Goal: Task Accomplishment & Management: Complete application form

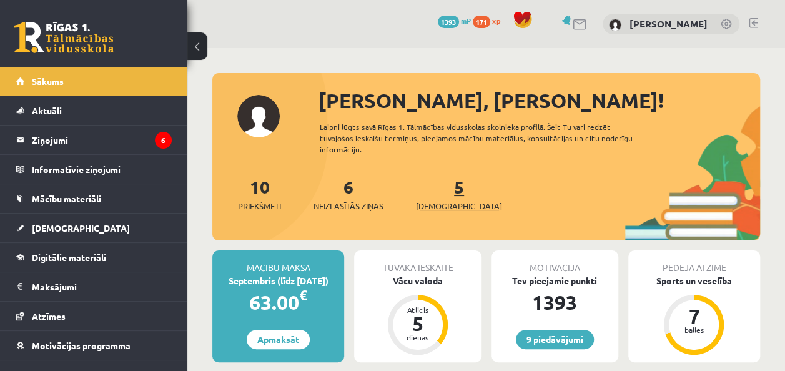
click at [434, 200] on span "[DEMOGRAPHIC_DATA]" at bounding box center [459, 206] width 86 height 12
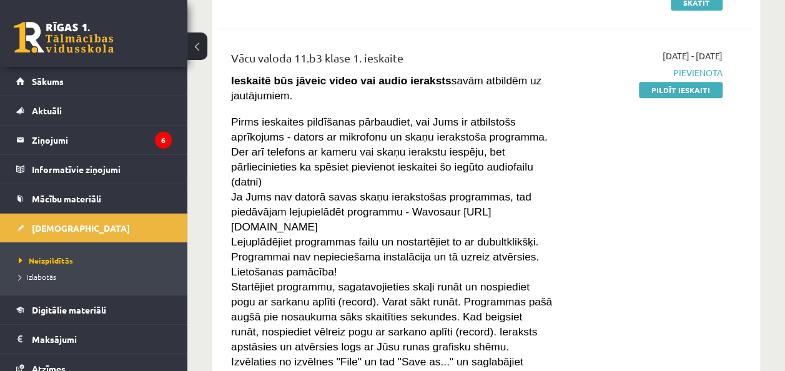
scroll to position [230, 0]
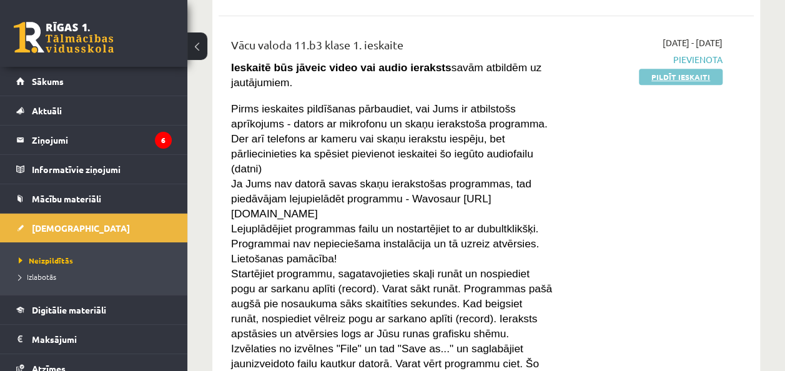
click at [690, 74] on link "Pildīt ieskaiti" at bounding box center [681, 77] width 84 height 16
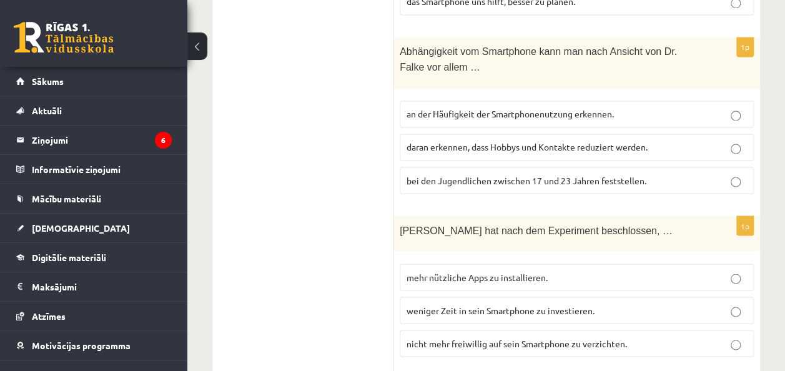
scroll to position [1011, 0]
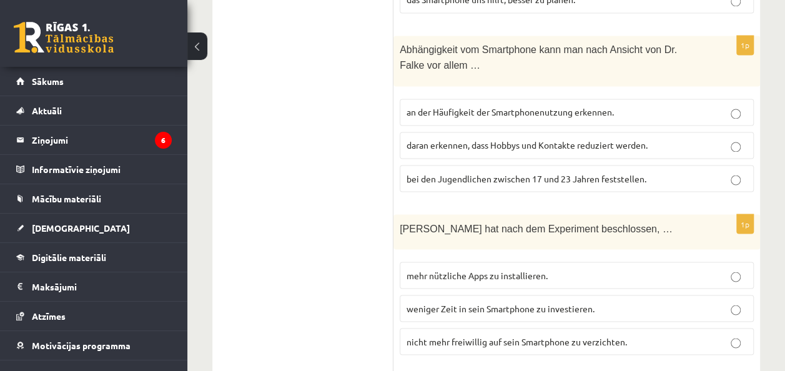
click at [676, 172] on p "bei den Jugendlichen zwischen 17 und 23 Jahren feststellen." at bounding box center [576, 178] width 340 height 13
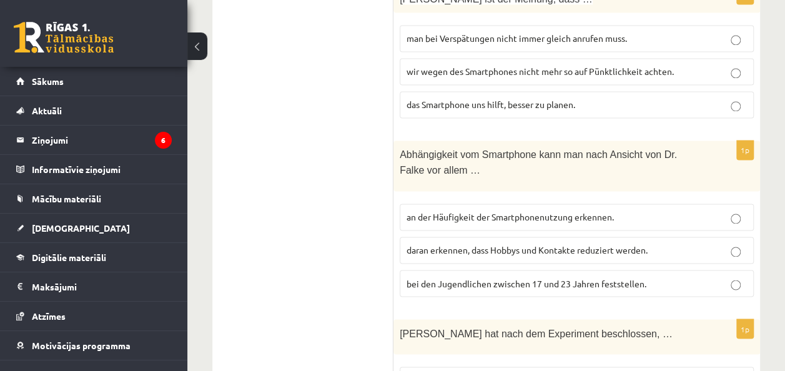
scroll to position [910, 0]
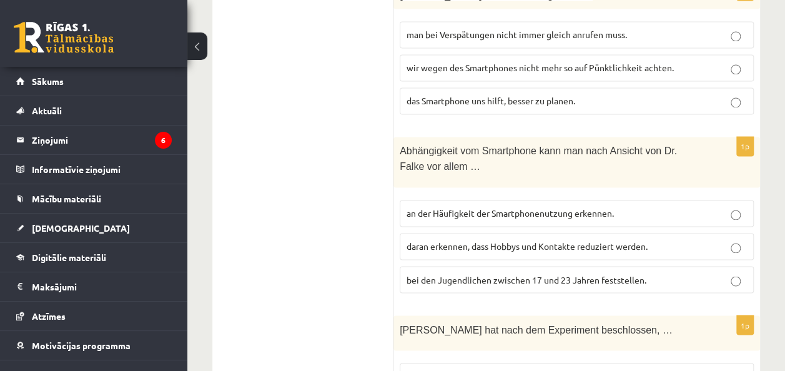
click at [637, 240] on span "daran erkennen, dass Hobbys und Kontakte reduziert werden." at bounding box center [526, 245] width 241 height 11
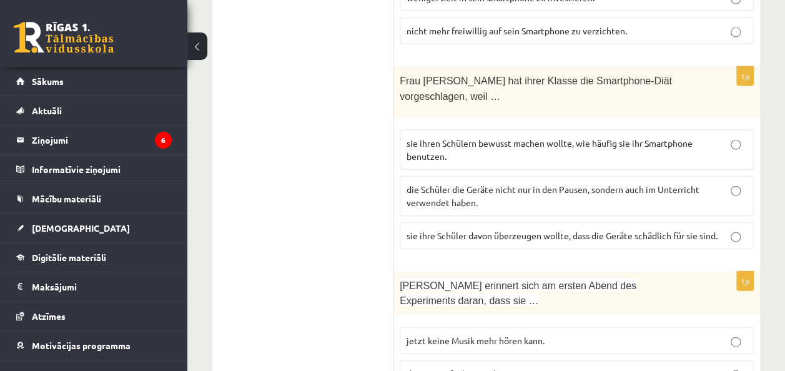
scroll to position [1336, 0]
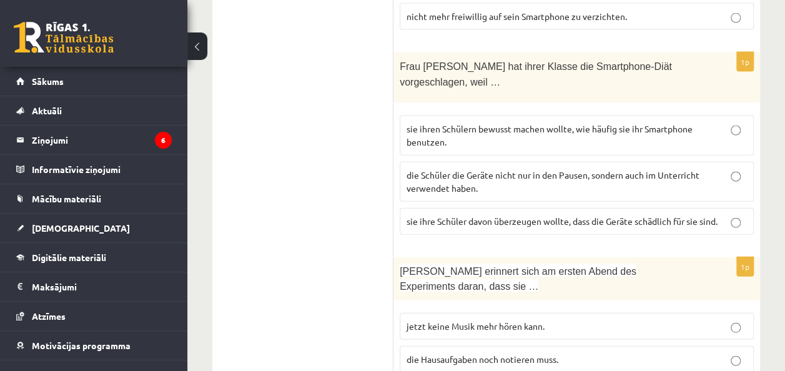
click at [679, 122] on p "sie ihren Schülern bewusst machen wollte, wie häufig sie ihr Smartphone benutze…" at bounding box center [576, 135] width 340 height 26
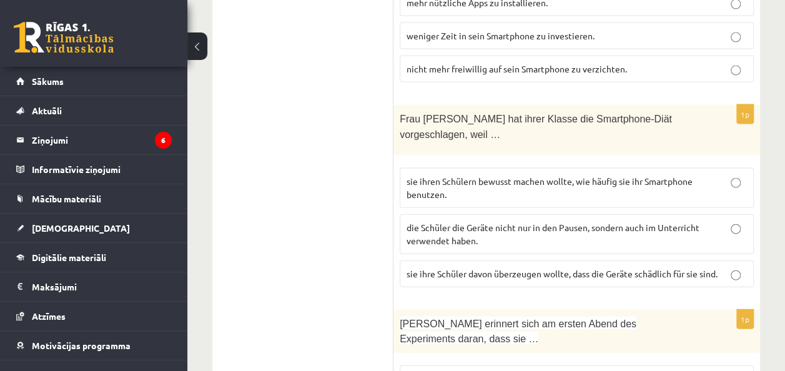
scroll to position [1394, 0]
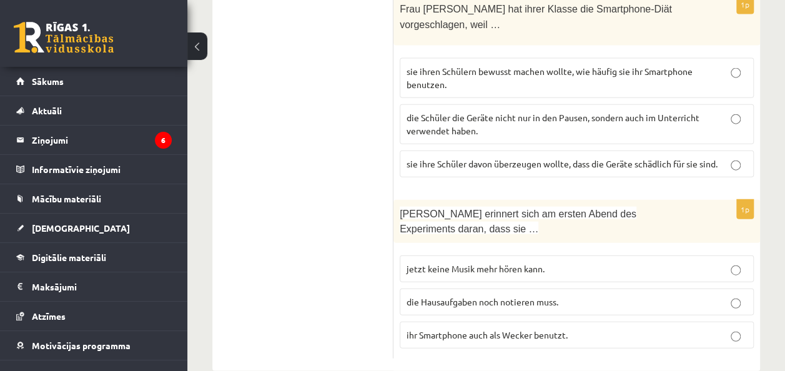
click at [558, 262] on p "jetzt keine Musik mehr hören kann." at bounding box center [576, 268] width 340 height 13
click at [548, 329] on span "ihr Smartphone auch als Wecker benutzt." at bounding box center [486, 334] width 161 height 11
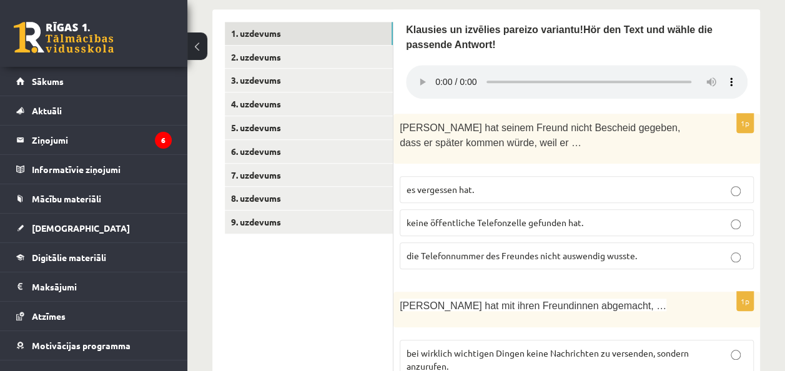
scroll to position [428, 0]
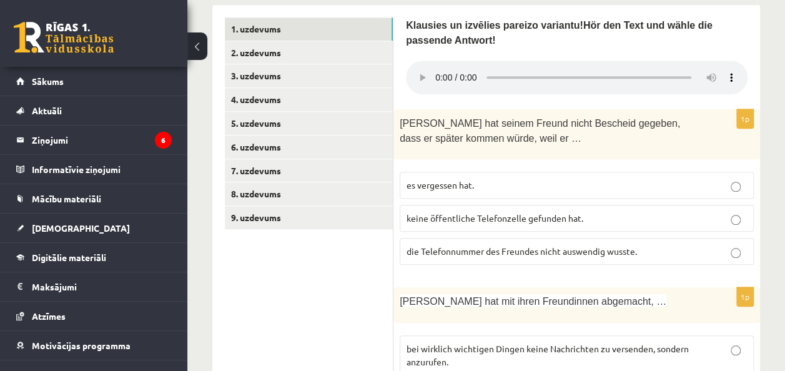
click at [473, 253] on label "die Telefonnummer des Freundes nicht auswendig wusste." at bounding box center [577, 251] width 354 height 27
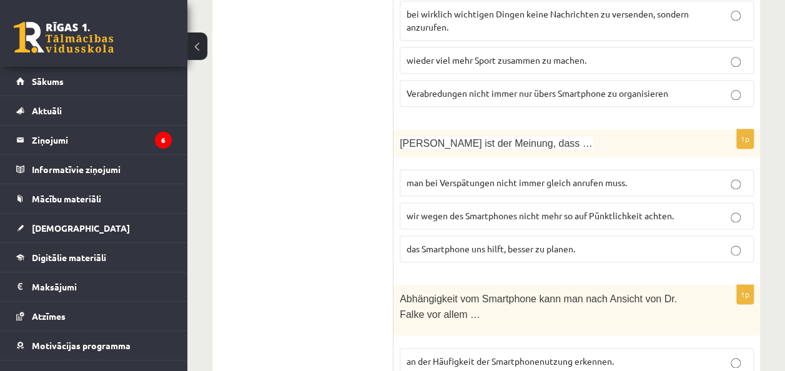
scroll to position [722, 0]
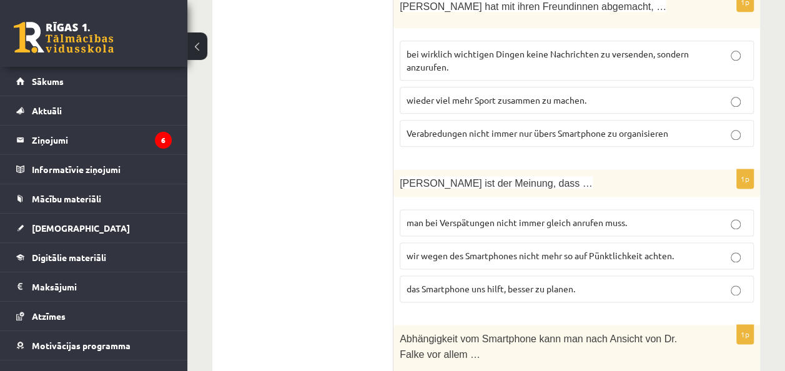
click at [554, 250] on span "wir wegen des Smartphones nicht mehr so auf Pünktlichkeit achten." at bounding box center [539, 255] width 267 height 11
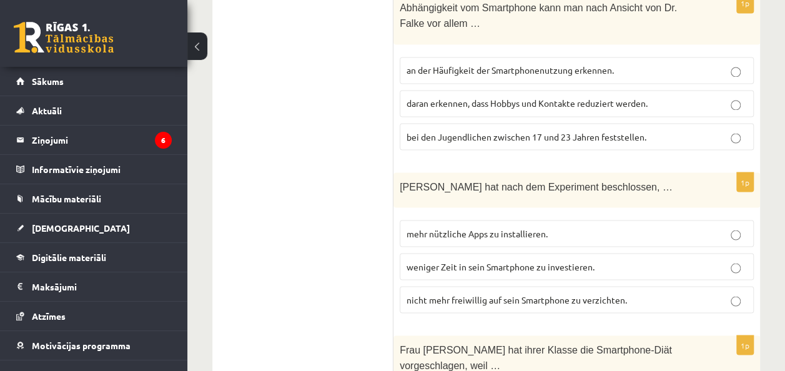
scroll to position [1081, 0]
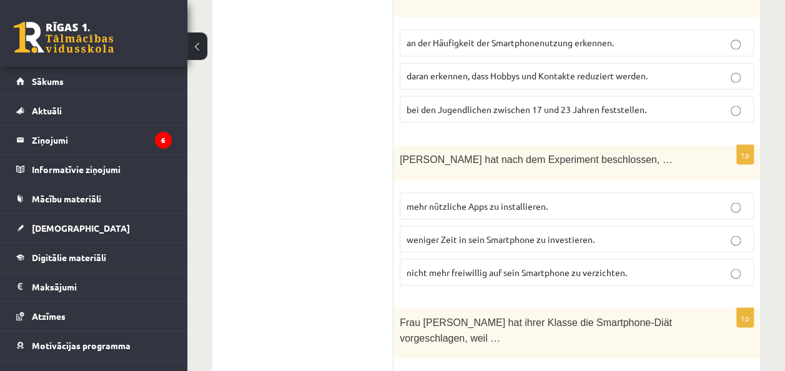
click at [605, 266] on span "nicht mehr freiwillig auf sein Smartphone zu verzichten." at bounding box center [516, 271] width 220 height 11
drag, startPoint x: 784, startPoint y: 278, endPoint x: 783, endPoint y: 333, distance: 55.0
drag, startPoint x: 783, startPoint y: 333, endPoint x: 775, endPoint y: 214, distance: 120.1
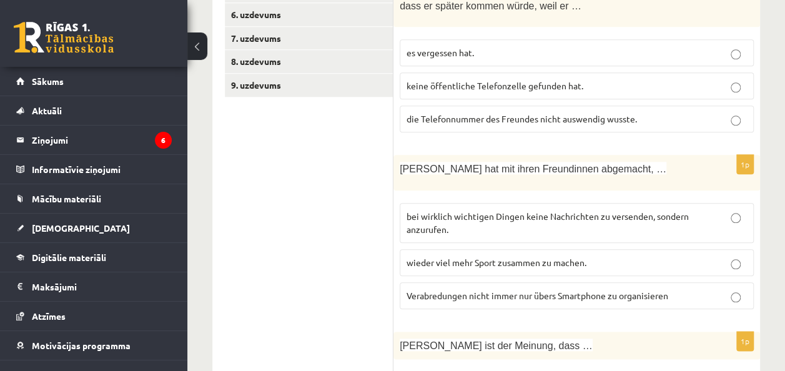
scroll to position [562, 0]
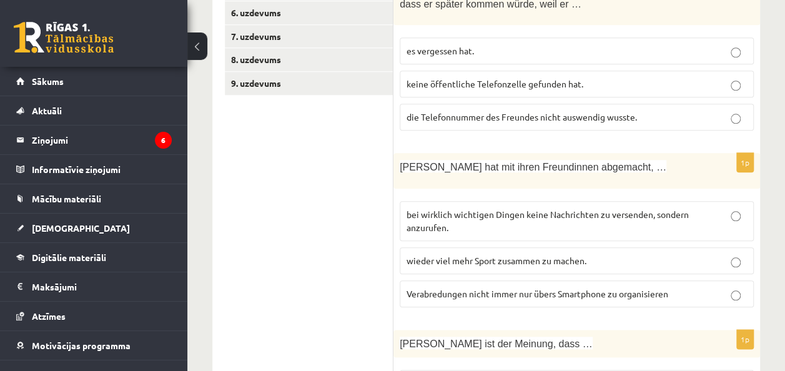
click at [549, 212] on p "bei wirklich wichtigen Dingen keine Nachrichten zu versenden, sondern anzurufen." at bounding box center [576, 221] width 340 height 26
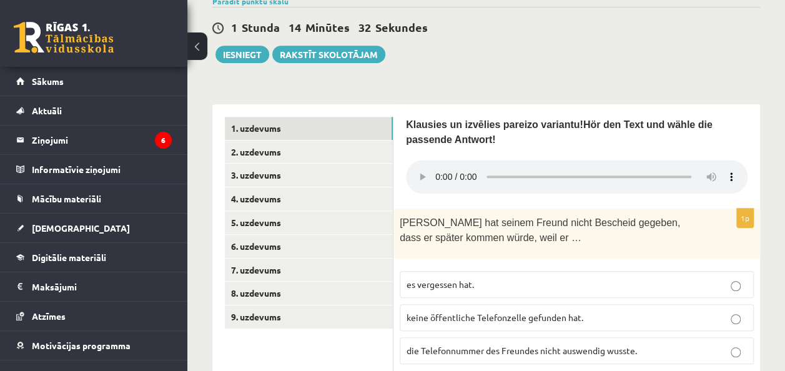
scroll to position [337, 0]
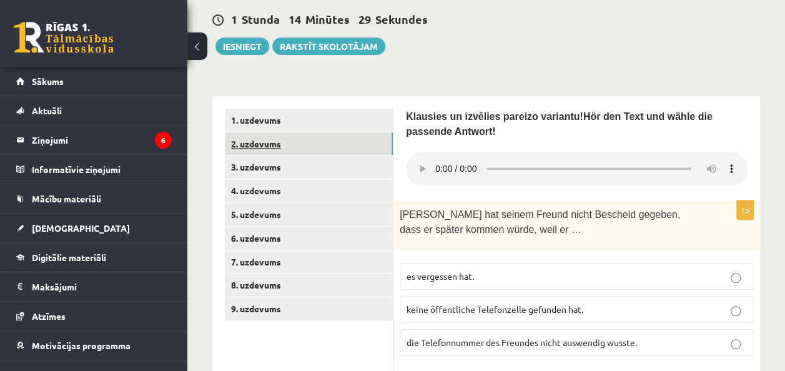
click at [272, 139] on link "2. uzdevums" at bounding box center [309, 143] width 168 height 23
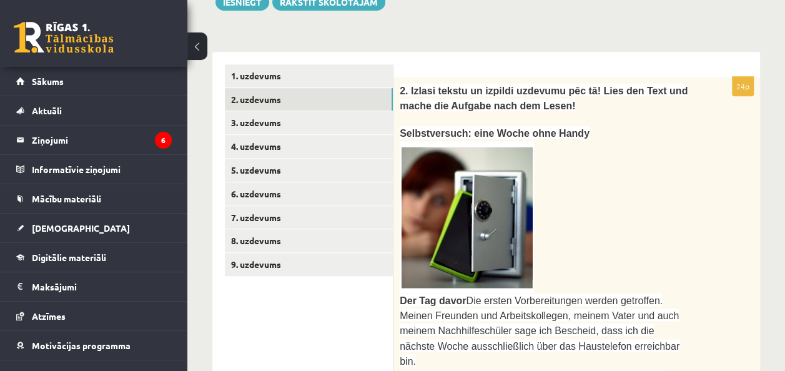
scroll to position [383, 0]
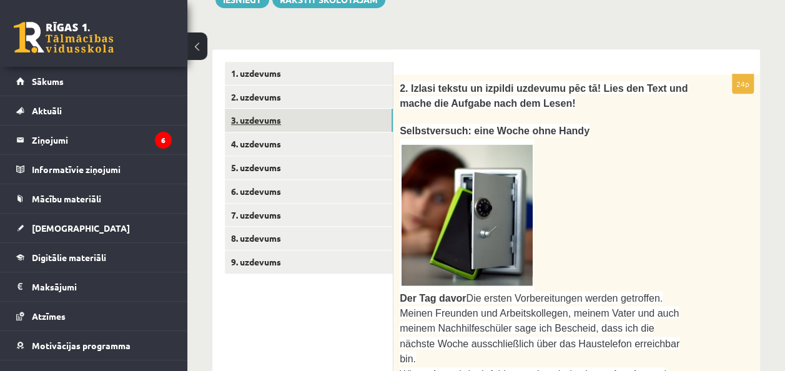
click at [315, 120] on link "3. uzdevums" at bounding box center [309, 120] width 168 height 23
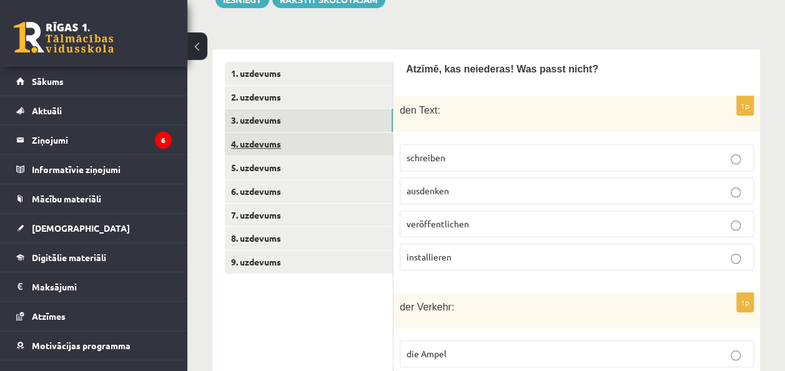
click at [303, 140] on link "4. uzdevums" at bounding box center [309, 143] width 168 height 23
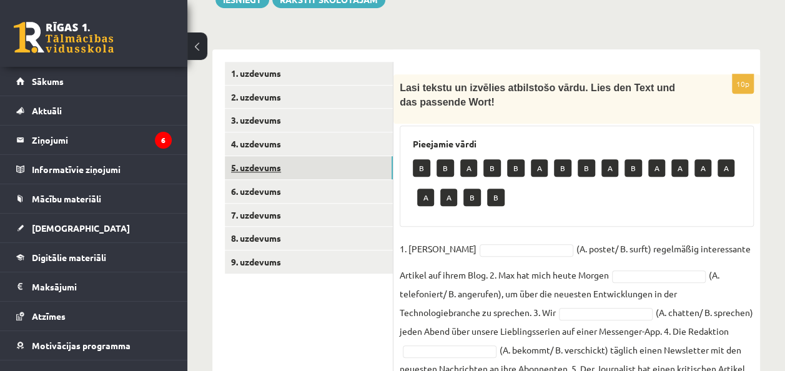
click at [293, 162] on link "5. uzdevums" at bounding box center [309, 167] width 168 height 23
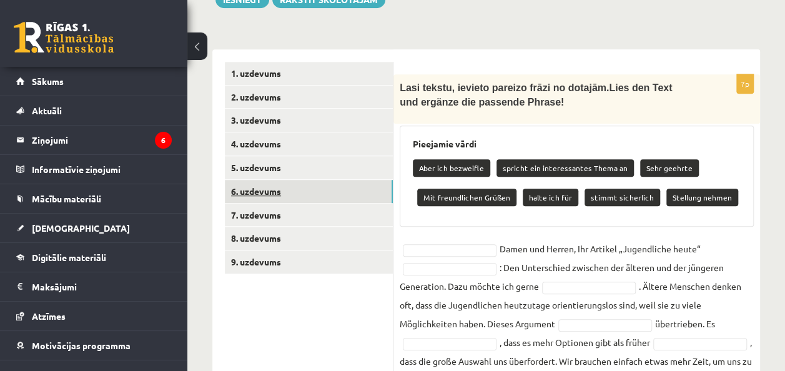
click at [282, 189] on link "6. uzdevums" at bounding box center [309, 191] width 168 height 23
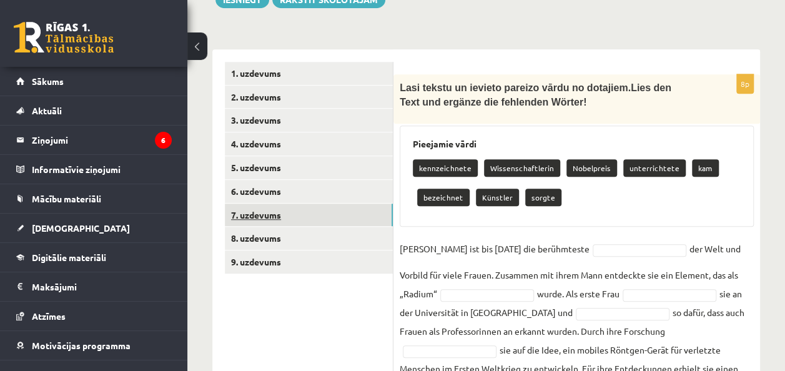
click at [272, 209] on link "7. uzdevums" at bounding box center [309, 215] width 168 height 23
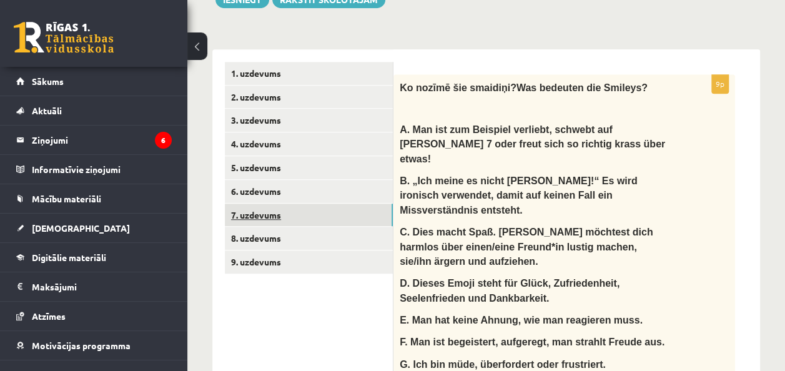
click at [269, 220] on link "7. uzdevums" at bounding box center [309, 215] width 168 height 23
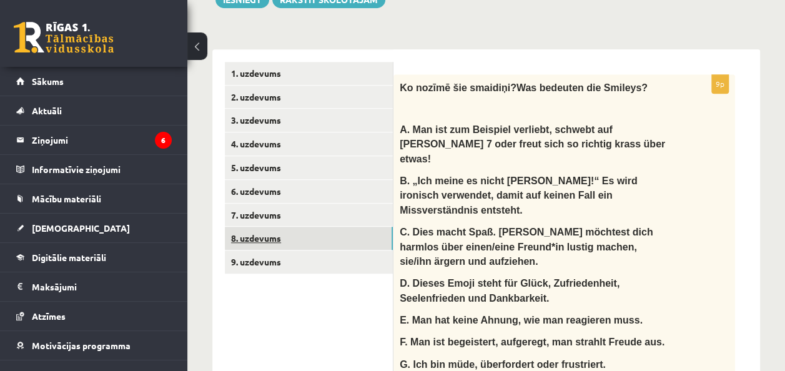
click at [267, 233] on link "8. uzdevums" at bounding box center [309, 238] width 168 height 23
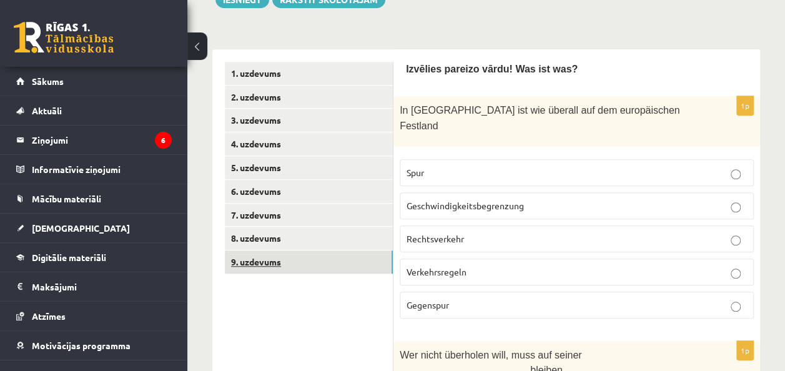
click at [254, 255] on link "9. uzdevums" at bounding box center [309, 261] width 168 height 23
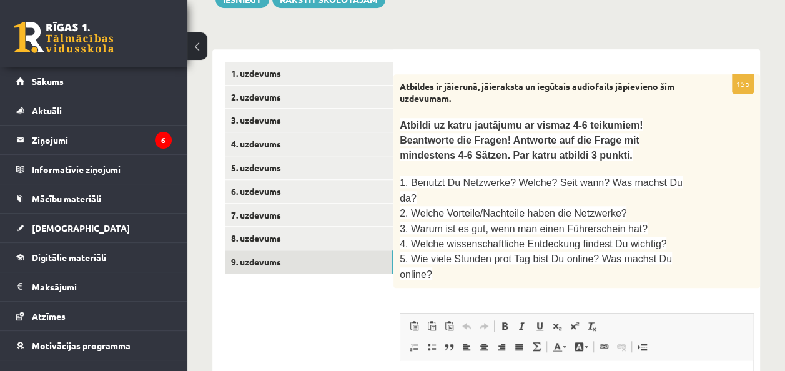
scroll to position [0, 0]
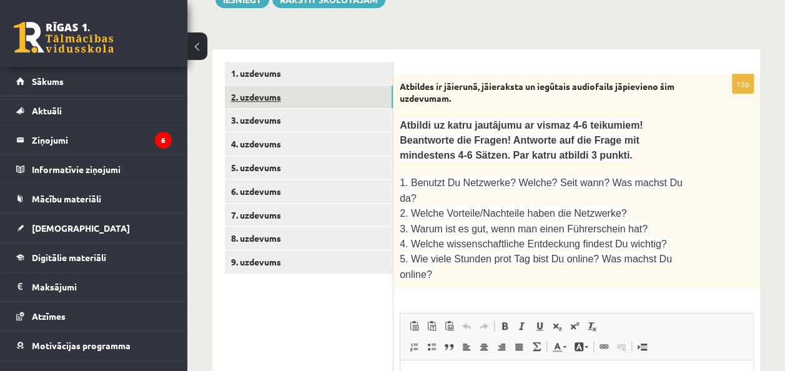
click at [278, 91] on link "2. uzdevums" at bounding box center [309, 97] width 168 height 23
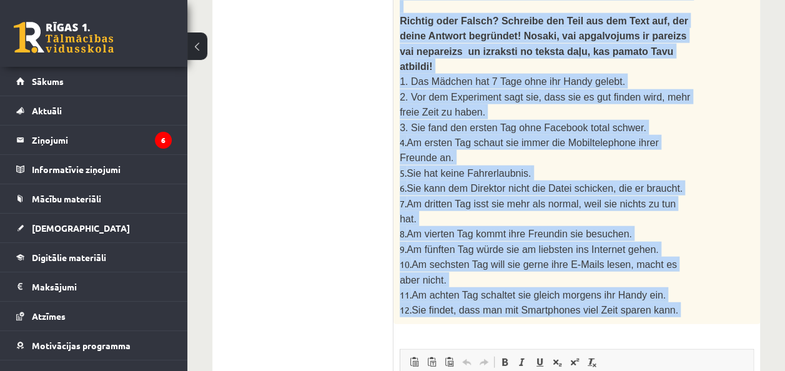
scroll to position [1546, 0]
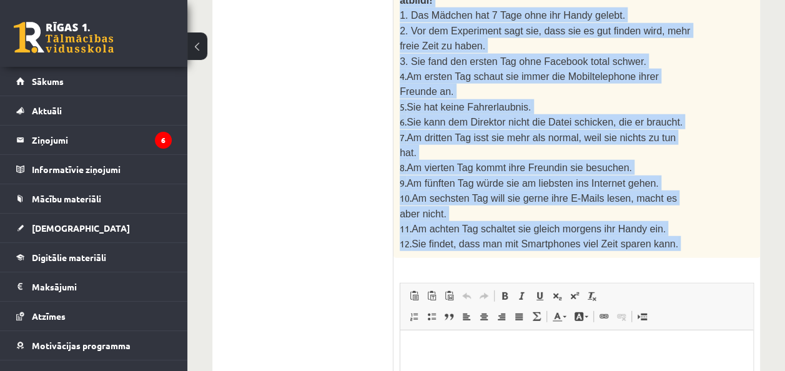
drag, startPoint x: 403, startPoint y: 86, endPoint x: 655, endPoint y: 86, distance: 252.2
copy div ". Izlasi tekstu un izpildi uzdevumu pēc tā! Lies den Text und mache die Aufgabe…"
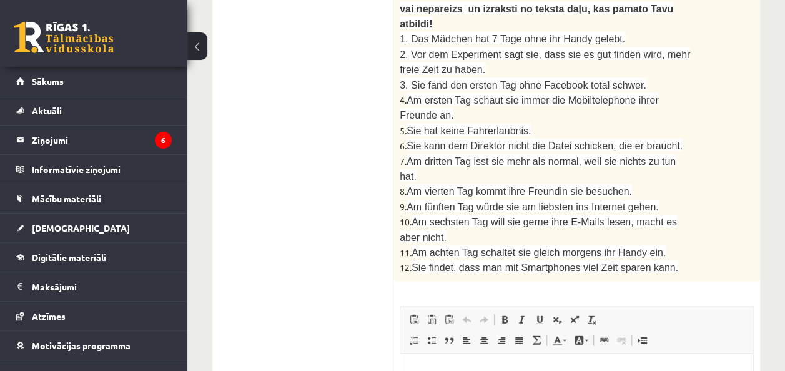
scroll to position [1538, 0]
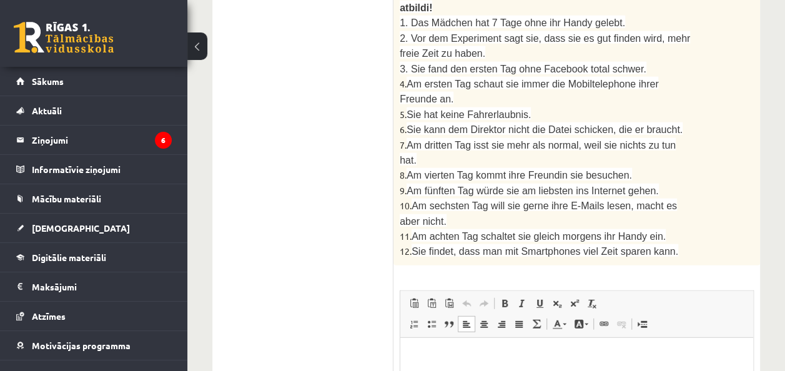
click at [499, 370] on html at bounding box center [576, 356] width 353 height 38
drag, startPoint x: 430, startPoint y: 385, endPoint x: 438, endPoint y: 385, distance: 7.5
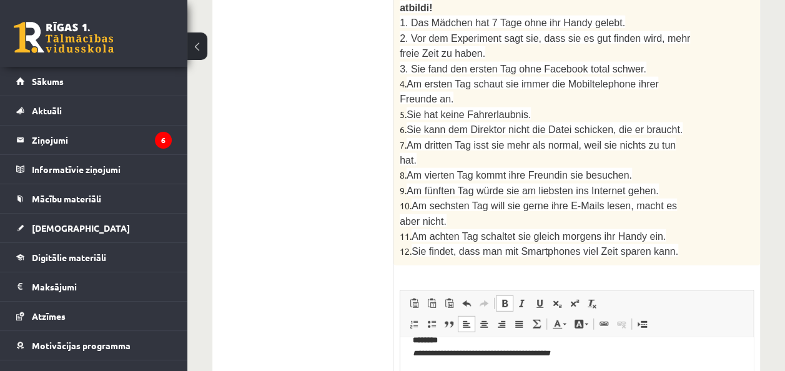
click at [699, 370] on body "**********" at bounding box center [577, 249] width 328 height 401
drag, startPoint x: 750, startPoint y: 435, endPoint x: 1148, endPoint y: 624, distance: 440.4
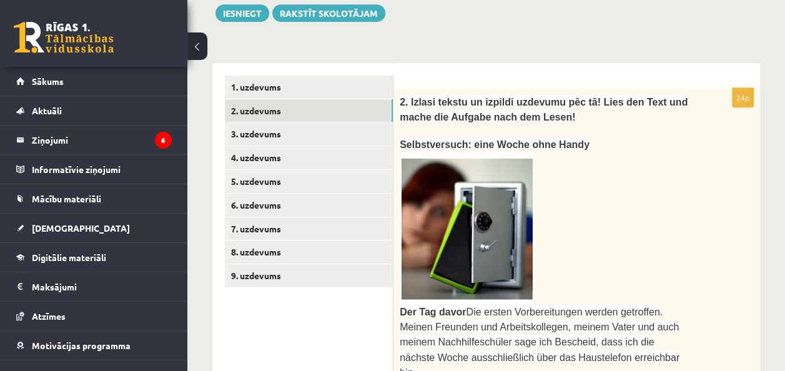
scroll to position [362, 0]
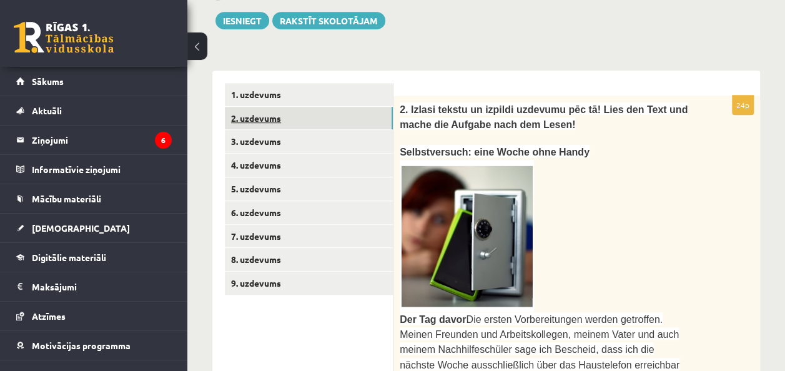
click at [327, 117] on link "2. uzdevums" at bounding box center [309, 118] width 168 height 23
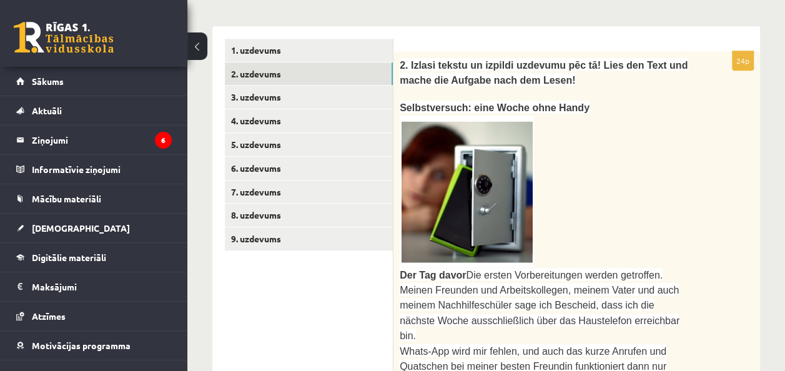
scroll to position [409, 0]
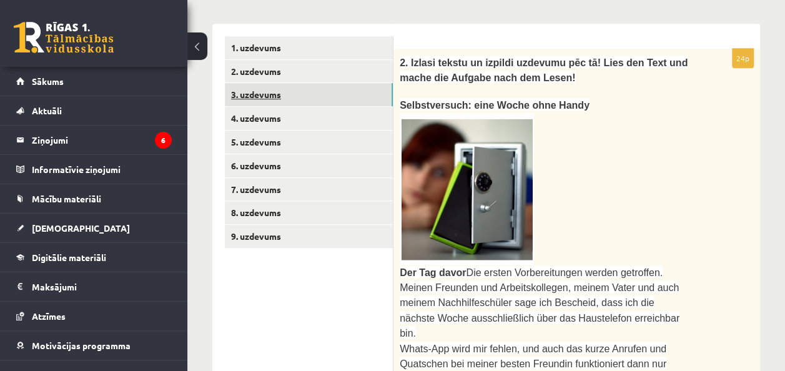
click at [353, 90] on link "3. uzdevums" at bounding box center [309, 94] width 168 height 23
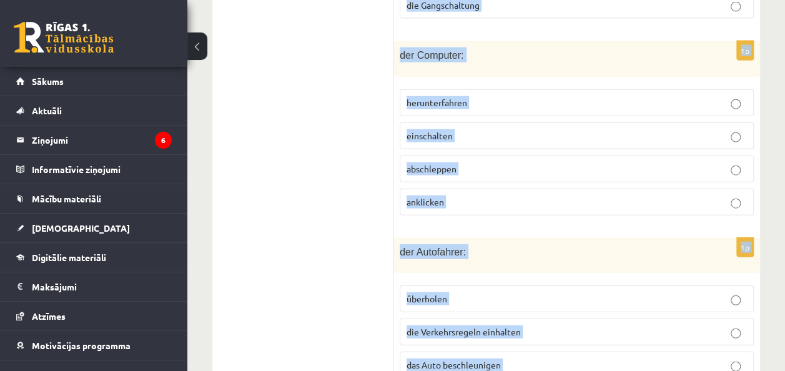
scroll to position [1487, 0]
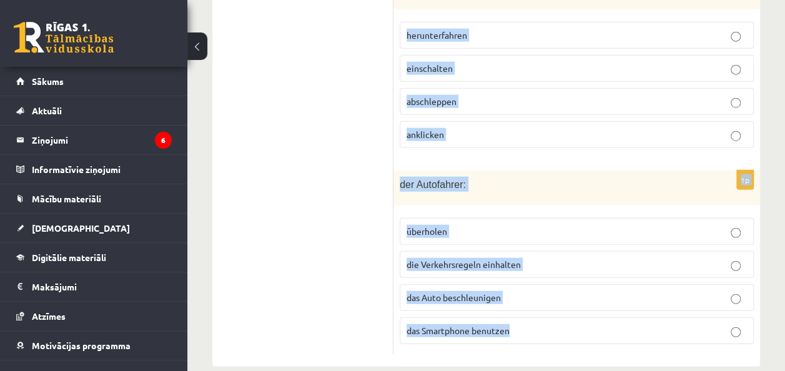
drag, startPoint x: 405, startPoint y: 40, endPoint x: 690, endPoint y: 313, distance: 395.2
copy form "Atzīmē, kas neiederas! Was passt nicht? 1p den Text: schreiben ausdenken veröff…"
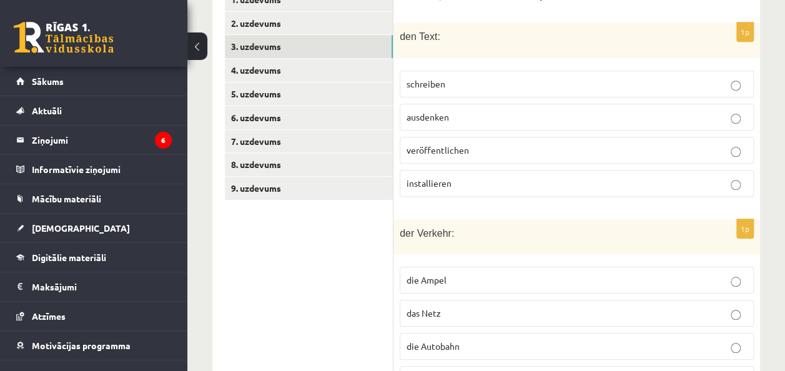
scroll to position [451, 0]
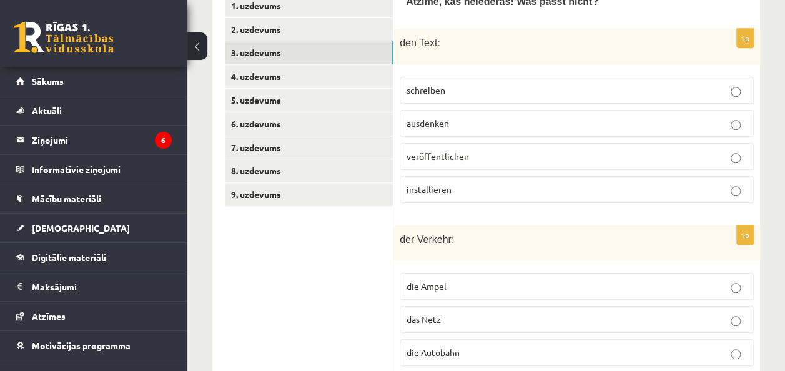
click at [607, 183] on p "installieren" at bounding box center [576, 189] width 340 height 13
click at [609, 318] on p "das Netz" at bounding box center [576, 319] width 340 height 13
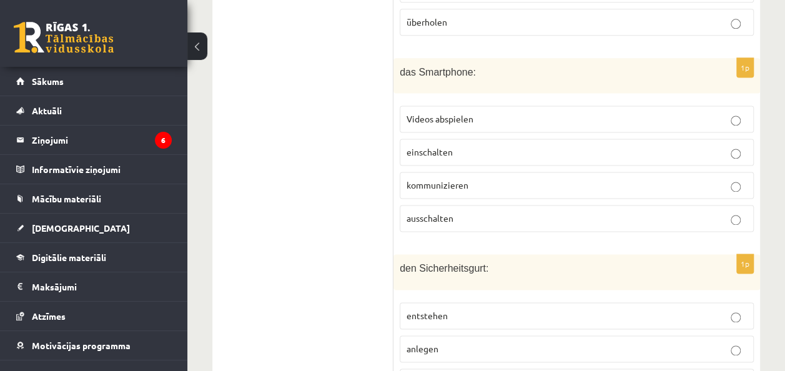
scroll to position [823, 0]
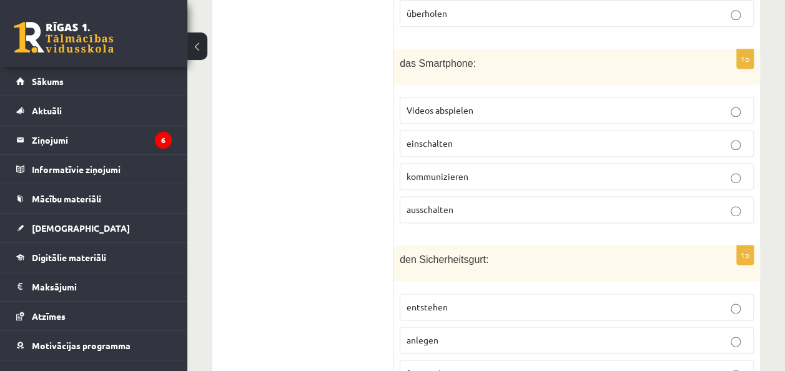
click at [514, 172] on p "kommunizieren" at bounding box center [576, 176] width 340 height 13
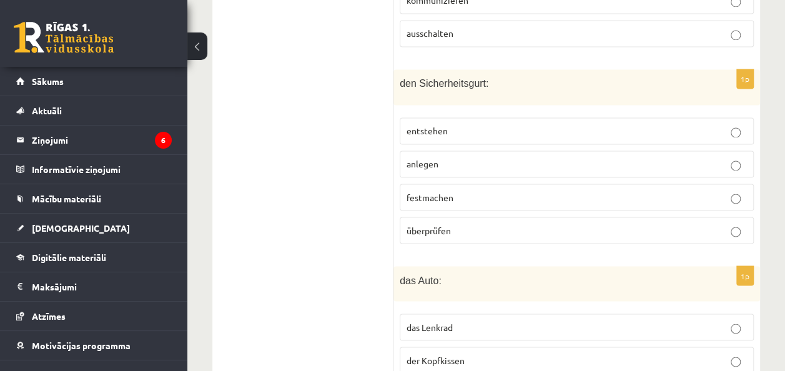
scroll to position [1016, 0]
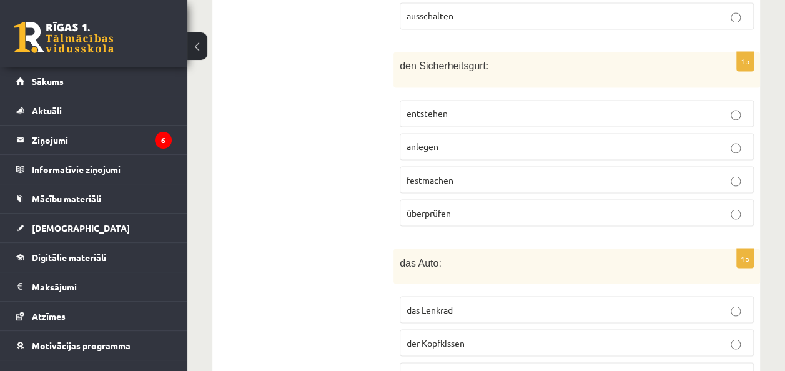
click at [579, 107] on p "entstehen" at bounding box center [576, 113] width 340 height 13
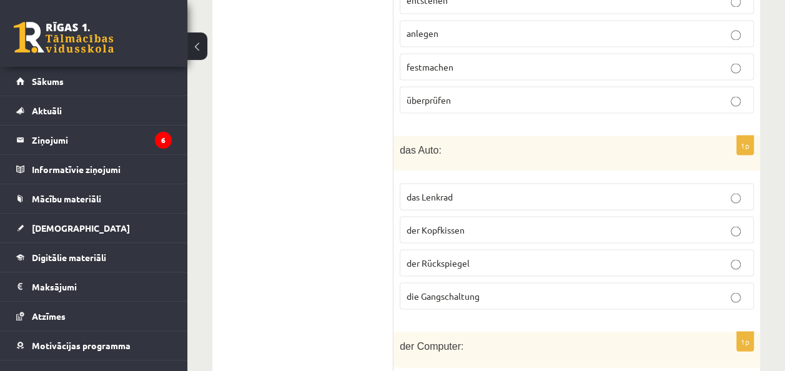
scroll to position [1172, 0]
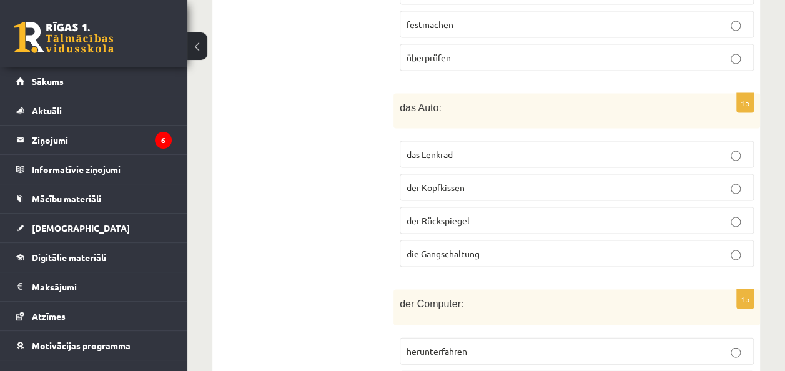
click at [639, 180] on p "der Kopfkissen" at bounding box center [576, 186] width 340 height 13
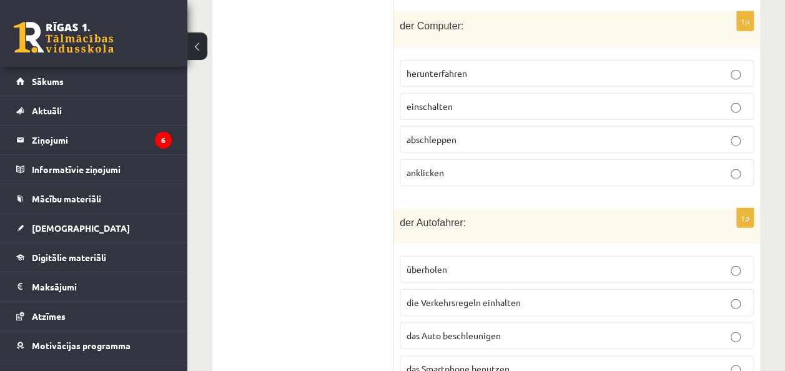
scroll to position [1458, 0]
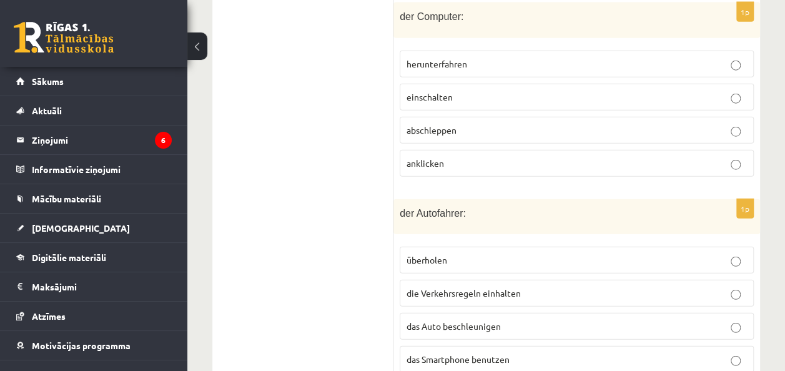
click at [451, 124] on span "abschleppen" at bounding box center [431, 129] width 50 height 11
click at [484, 353] on span "das Smartphone benutzen" at bounding box center [457, 358] width 103 height 11
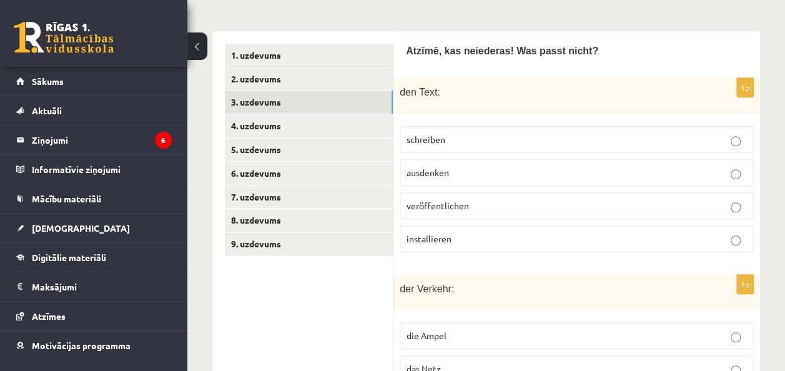
scroll to position [395, 0]
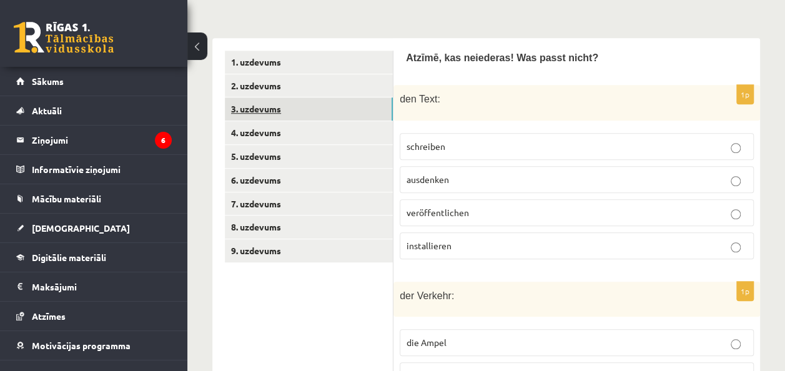
click at [258, 103] on link "3. uzdevums" at bounding box center [309, 108] width 168 height 23
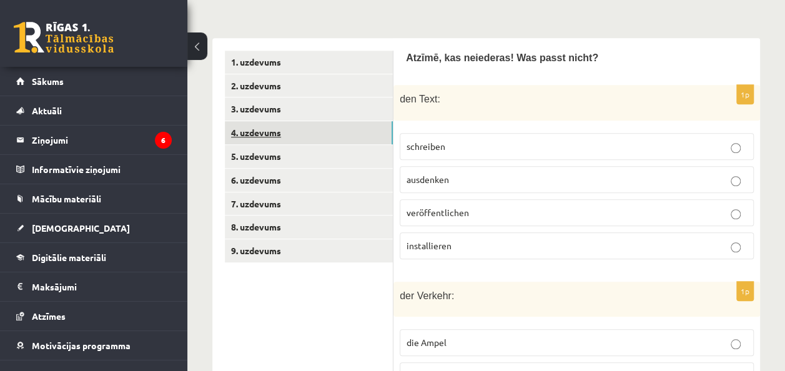
click at [258, 130] on link "4. uzdevums" at bounding box center [309, 132] width 168 height 23
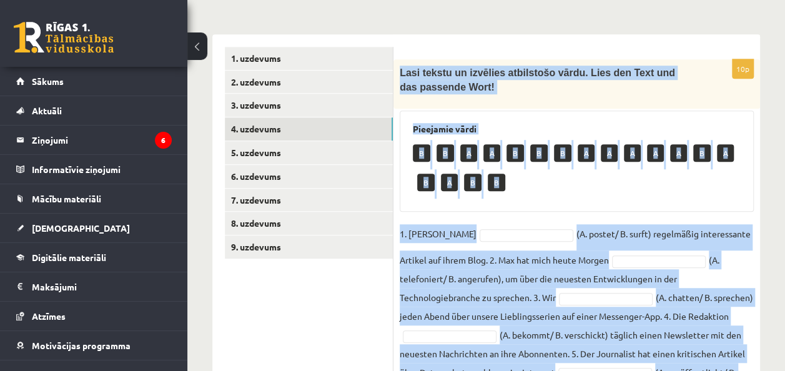
scroll to position [601, 0]
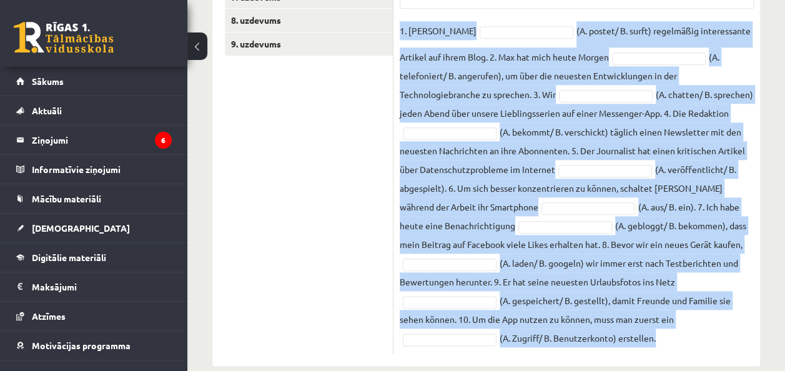
drag, startPoint x: 401, startPoint y: 76, endPoint x: 766, endPoint y: 350, distance: 456.6
copy div "Lasi tekstu un izvēlies atbilstošo vārdu. Lies den Text und das passende Wort! …"
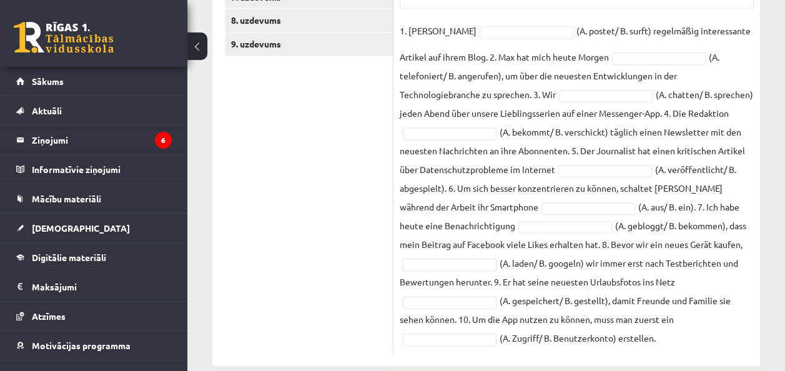
click at [346, 164] on ul "1. uzdevums 2. uzdevums 3. uzdevums 4. uzdevums 5. uzdevums 6. uzdevums 7. uzde…" at bounding box center [309, 99] width 169 height 510
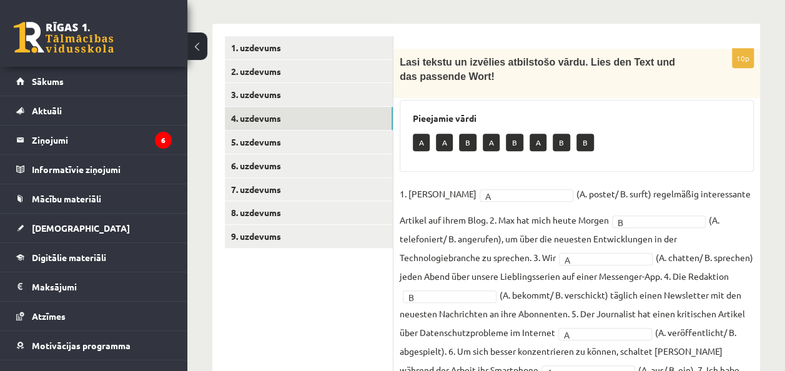
scroll to position [408, 0]
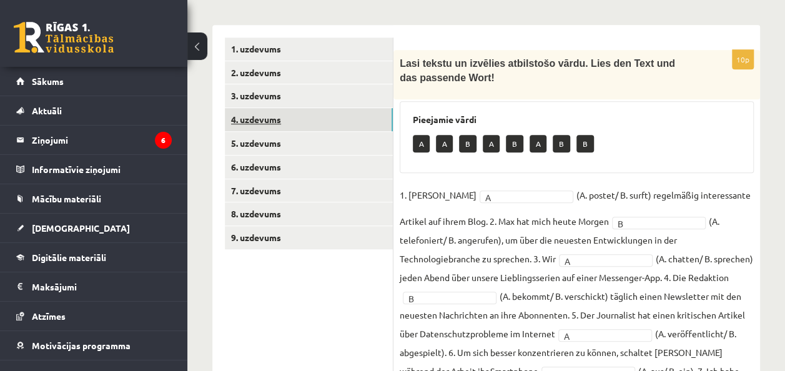
click at [292, 124] on link "4. uzdevums" at bounding box center [309, 119] width 168 height 23
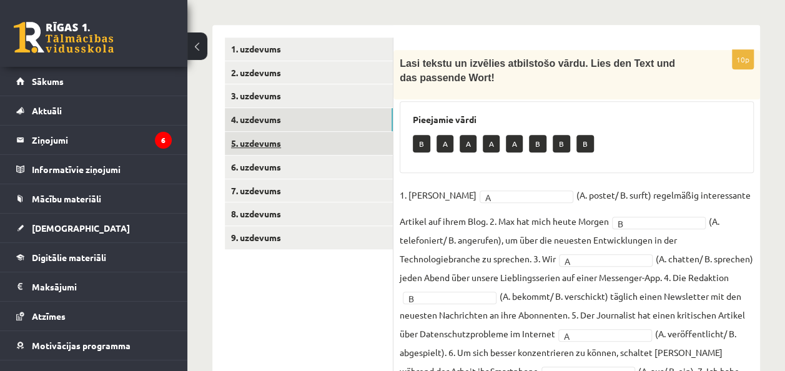
click at [265, 140] on link "5. uzdevums" at bounding box center [309, 143] width 168 height 23
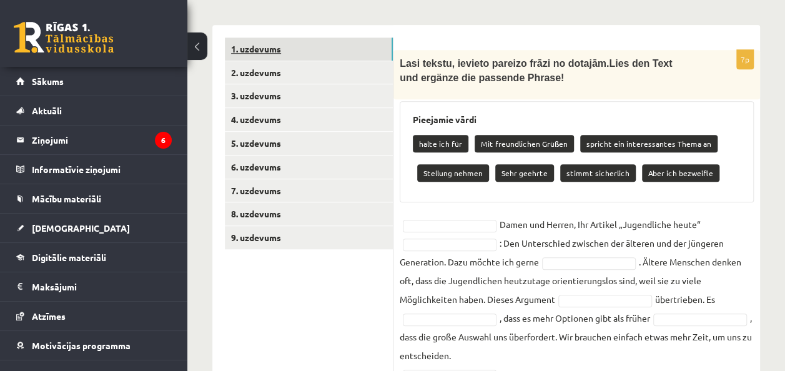
click at [273, 40] on link "1. uzdevums" at bounding box center [309, 48] width 168 height 23
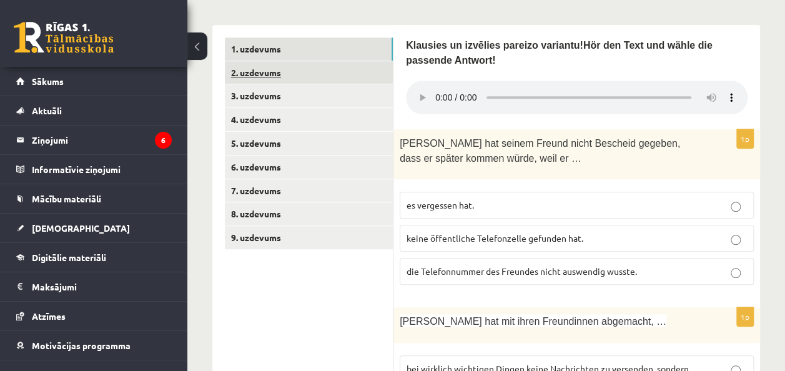
click at [272, 71] on link "2. uzdevums" at bounding box center [309, 72] width 168 height 23
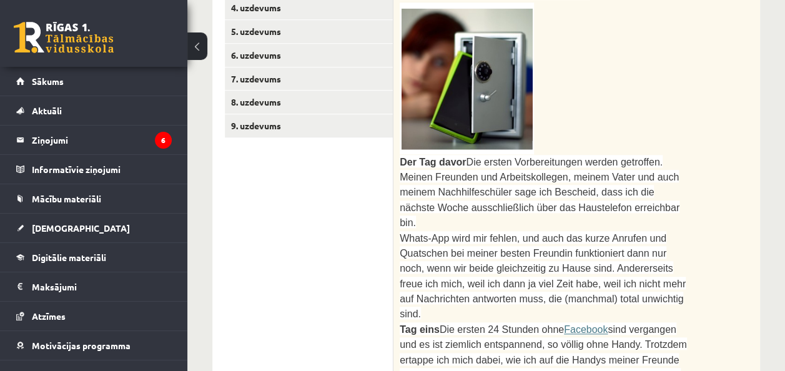
scroll to position [417, 0]
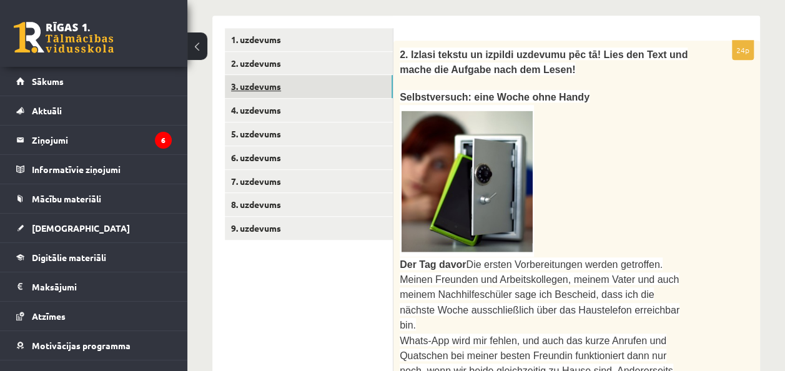
click at [267, 91] on link "3. uzdevums" at bounding box center [309, 86] width 168 height 23
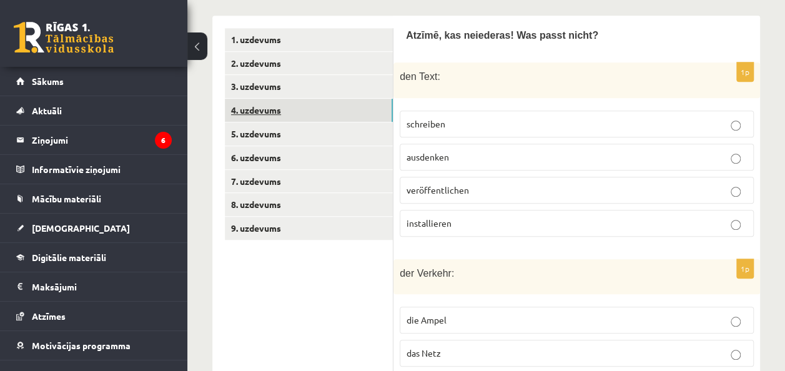
click at [280, 114] on link "4. uzdevums" at bounding box center [309, 110] width 168 height 23
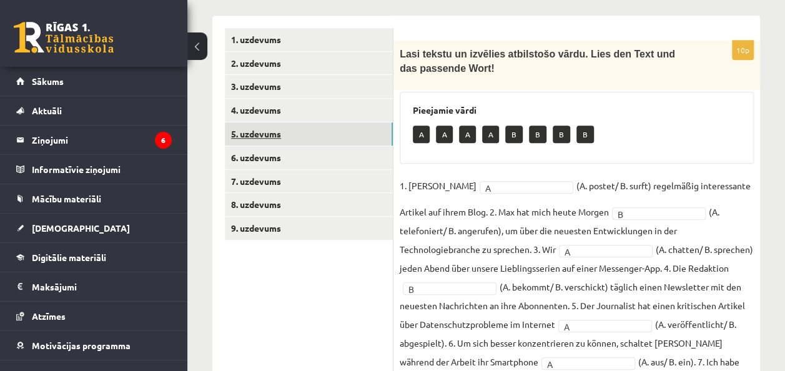
click at [266, 139] on link "5. uzdevums" at bounding box center [309, 133] width 168 height 23
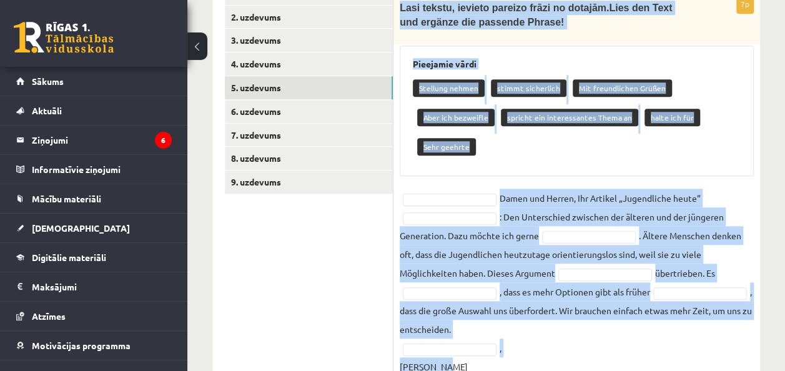
scroll to position [511, 0]
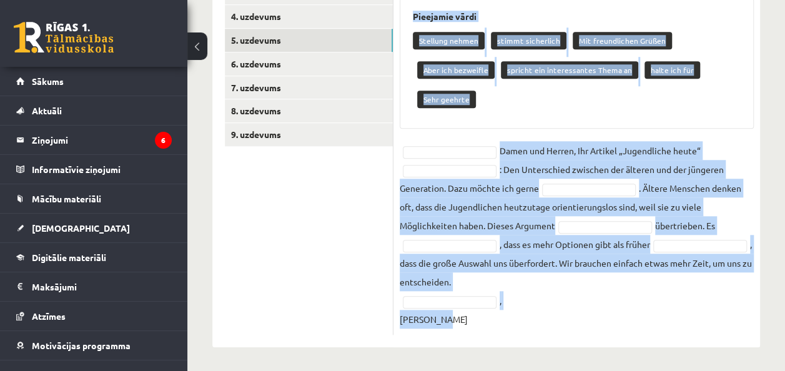
drag, startPoint x: 401, startPoint y: 55, endPoint x: 708, endPoint y: 353, distance: 428.3
copy div "Lasi tekstu, ievieto pareizo frāzi no dotajām. Lies den Text und ergänze die pa…"
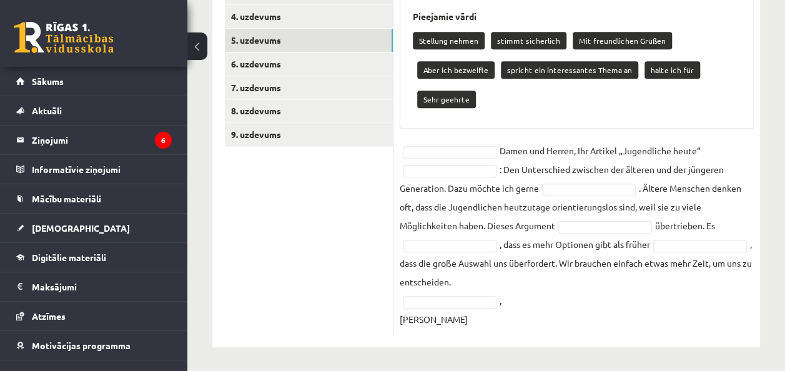
click at [356, 234] on ul "1. uzdevums 2. uzdevums 3. uzdevums 4. uzdevums 5. uzdevums 6. uzdevums 7. uzde…" at bounding box center [309, 134] width 169 height 401
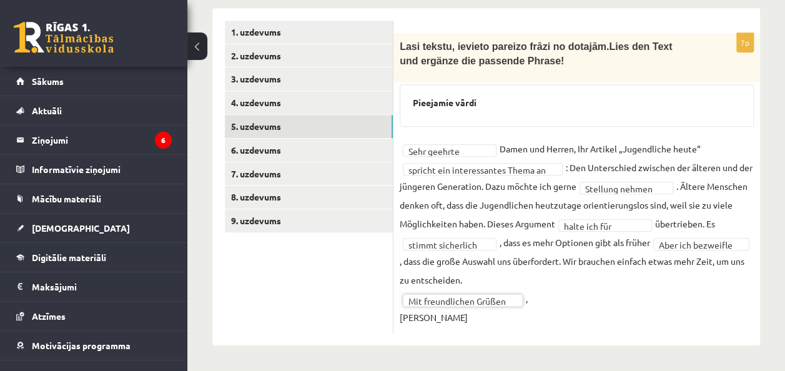
scroll to position [423, 0]
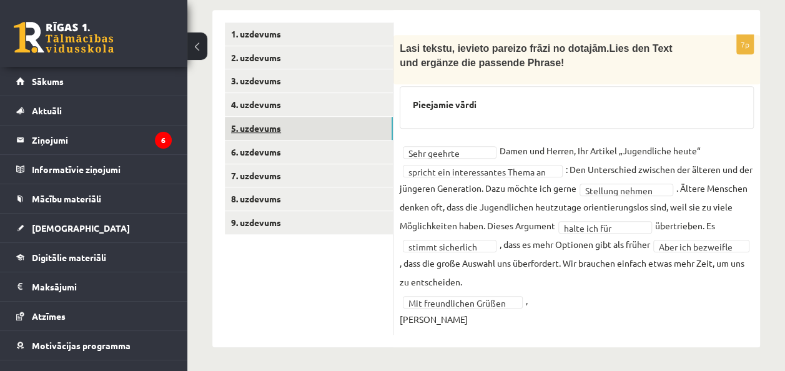
click at [289, 125] on link "5. uzdevums" at bounding box center [309, 128] width 168 height 23
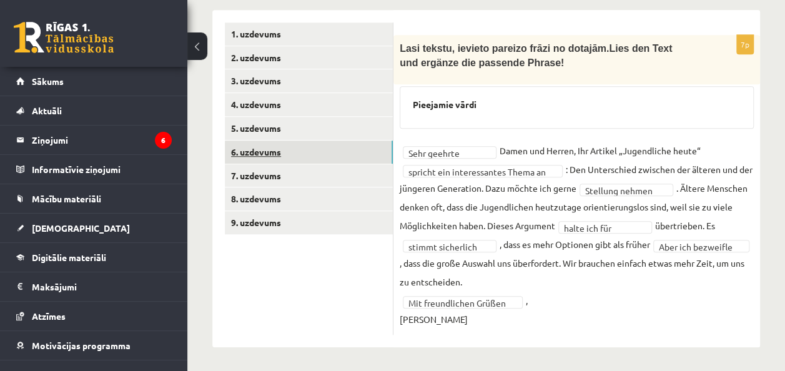
click at [271, 150] on link "6. uzdevums" at bounding box center [309, 151] width 168 height 23
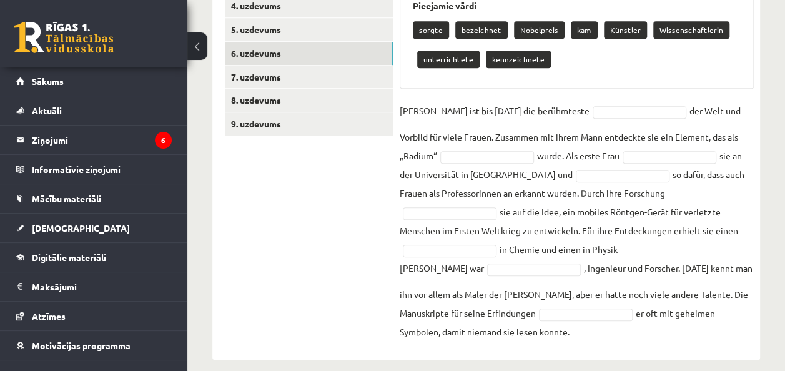
scroll to position [534, 0]
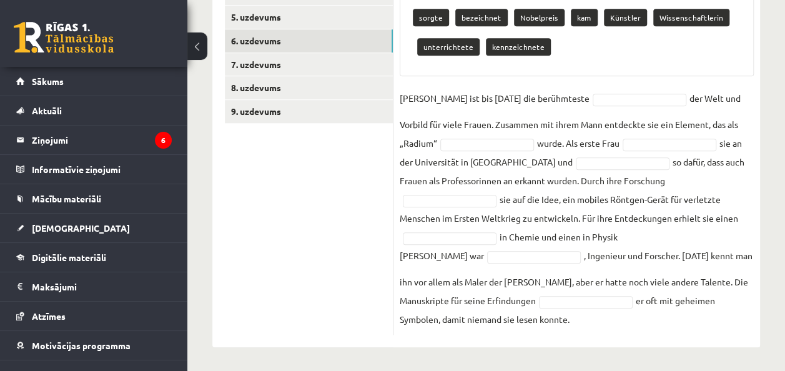
drag, startPoint x: 401, startPoint y: 46, endPoint x: 637, endPoint y: 401, distance: 426.5
copy div "Lasi tekstu un ievieto pareizo vārdu no dotajiem. Lies den Text und ergänze die…"
click at [348, 190] on ul "1. uzdevums 2. uzdevums 3. uzdevums 4. uzdevums 5. uzdevums 6. uzdevums 7. uzde…" at bounding box center [309, 123] width 169 height 424
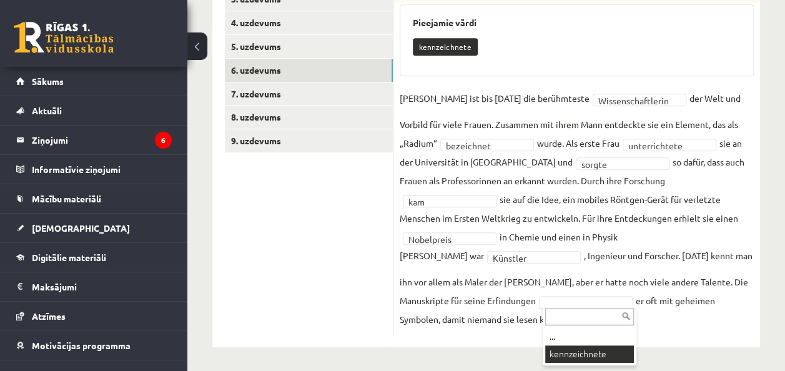
scroll to position [475, 0]
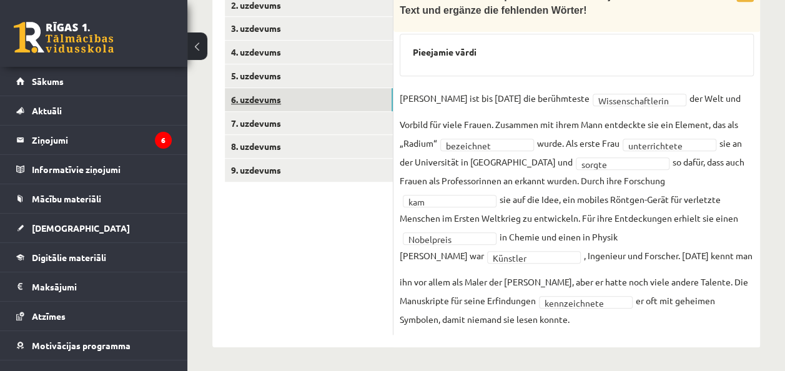
click at [307, 99] on link "6. uzdevums" at bounding box center [309, 99] width 168 height 23
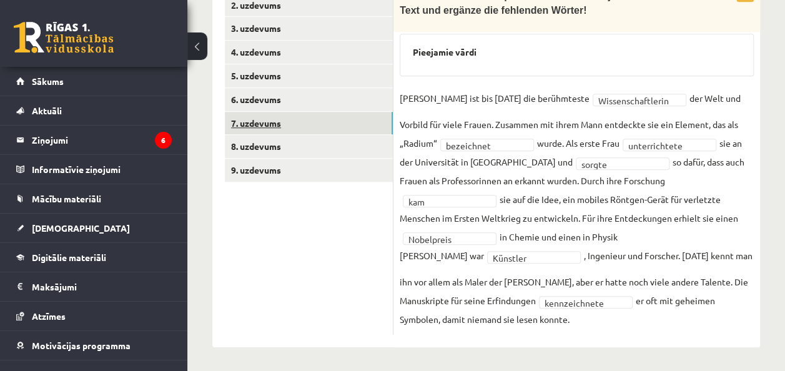
click at [288, 126] on link "7. uzdevums" at bounding box center [309, 123] width 168 height 23
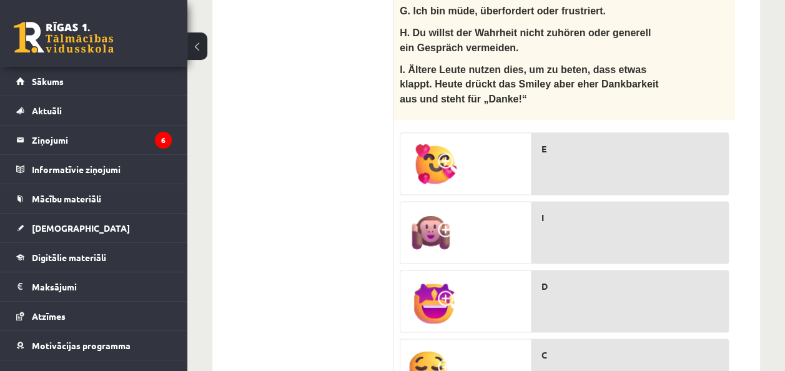
scroll to position [723, 0]
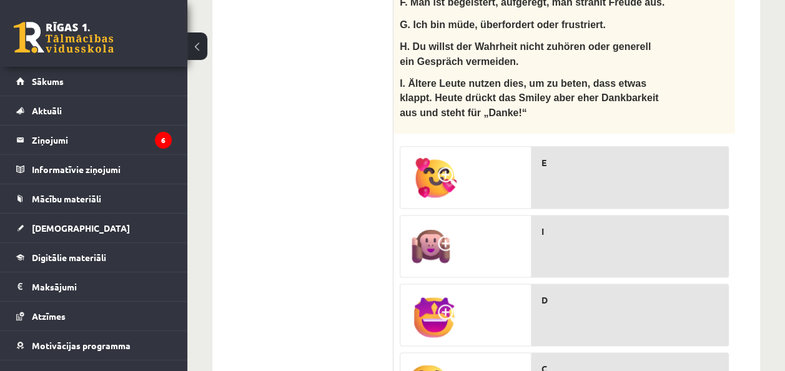
click at [609, 146] on div "E" at bounding box center [629, 177] width 197 height 62
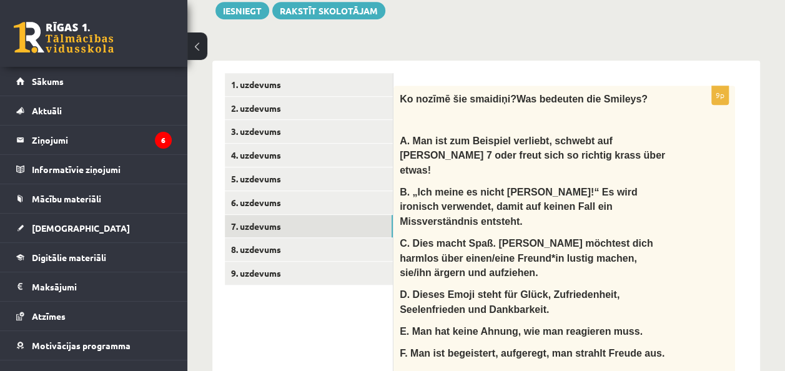
scroll to position [360, 0]
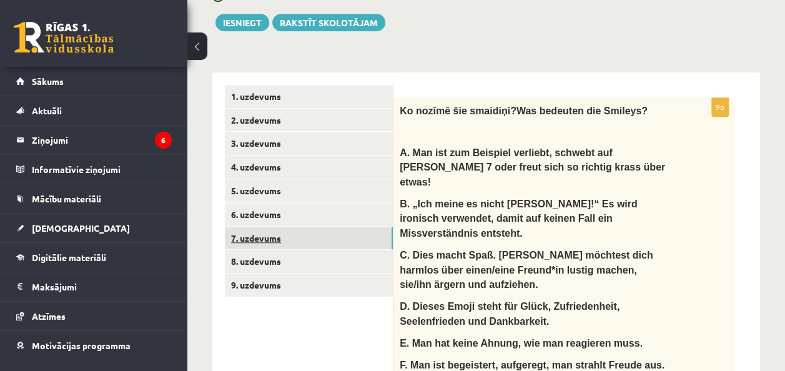
click at [266, 240] on link "7. uzdevums" at bounding box center [309, 238] width 168 height 23
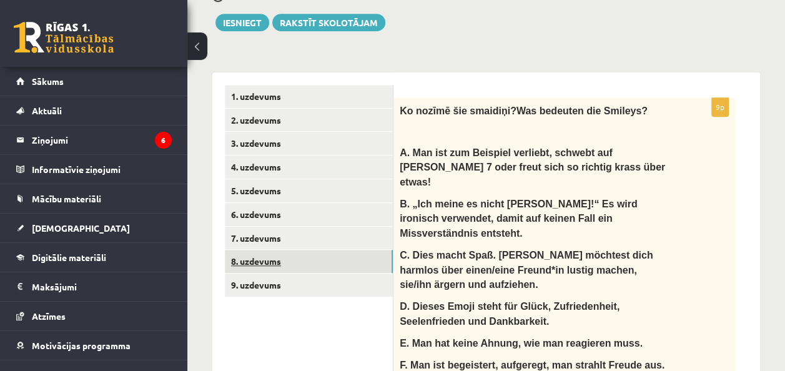
click at [262, 260] on link "8. uzdevums" at bounding box center [309, 261] width 168 height 23
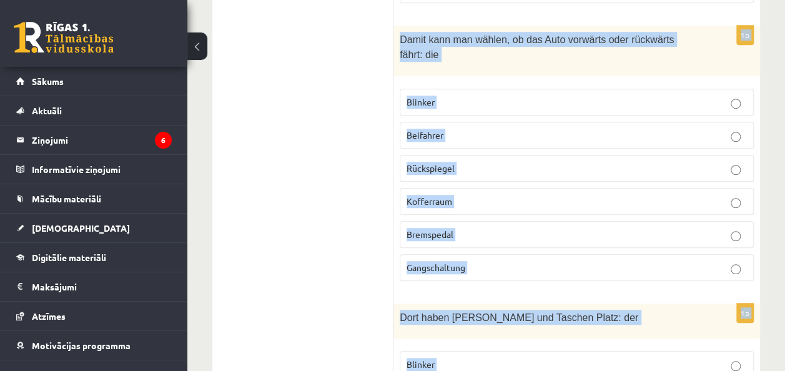
scroll to position [2886, 0]
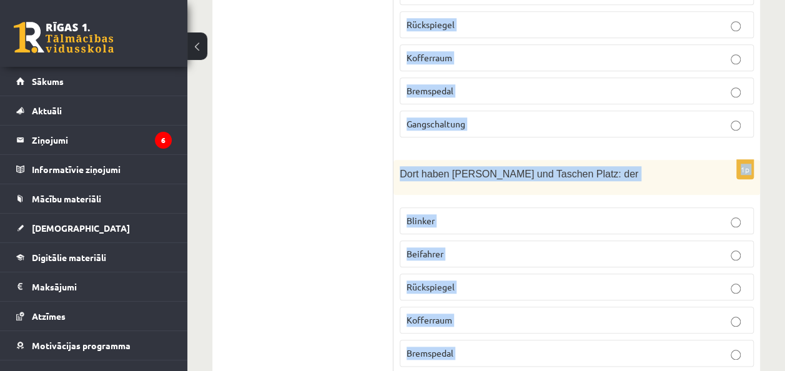
drag, startPoint x: 403, startPoint y: 91, endPoint x: 674, endPoint y: 340, distance: 368.1
copy form "Izvēlies pareizo vārdu! Was ist was? 1p In Deutschland ist wie überall auf dem …"
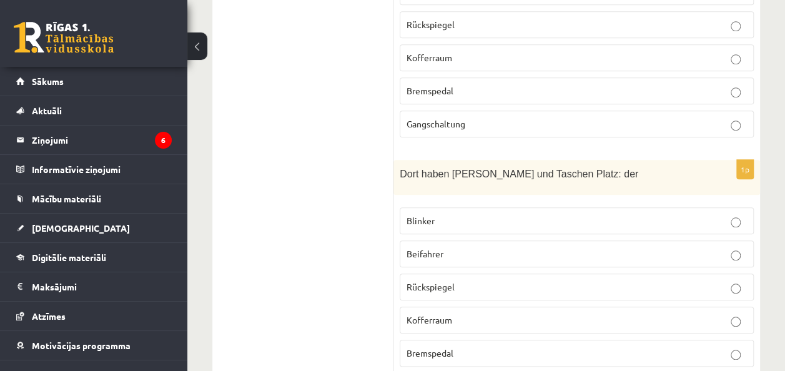
click at [462, 313] on p "Kofferraum" at bounding box center [576, 319] width 340 height 13
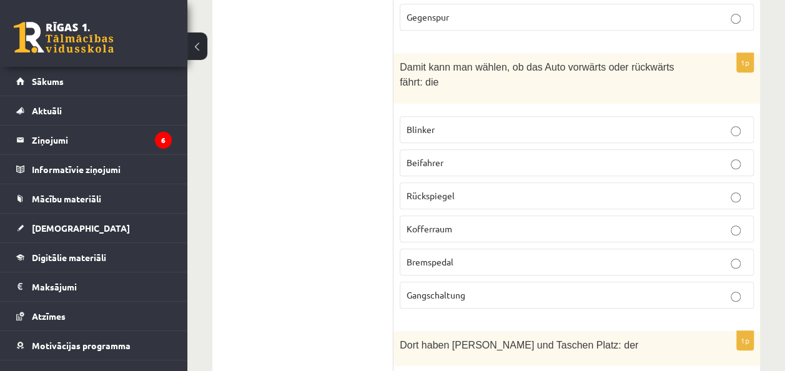
scroll to position [2695, 0]
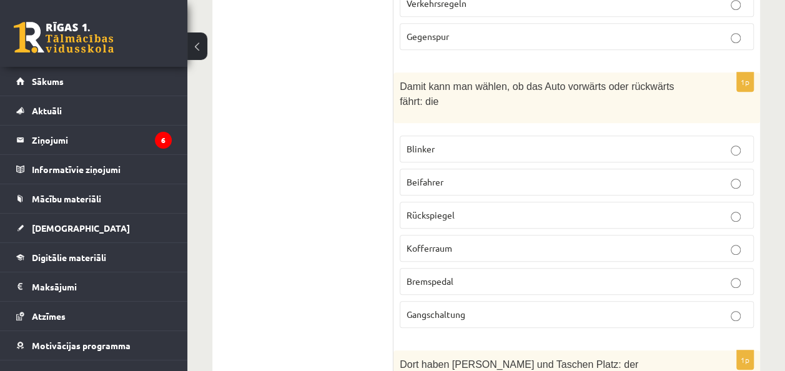
click at [443, 308] on span "Gangschaltung" at bounding box center [435, 313] width 59 height 11
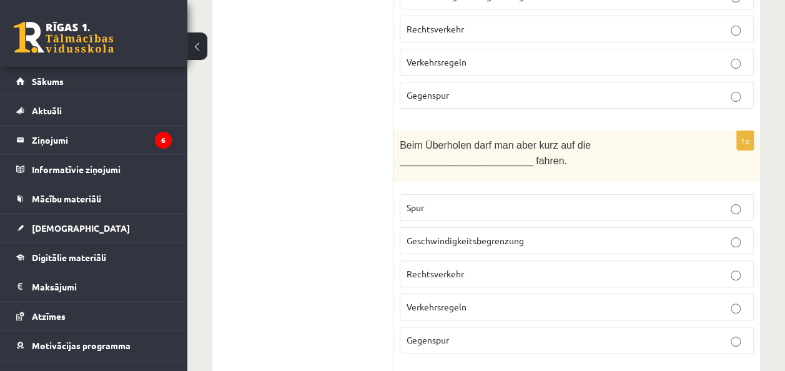
scroll to position [2396, 0]
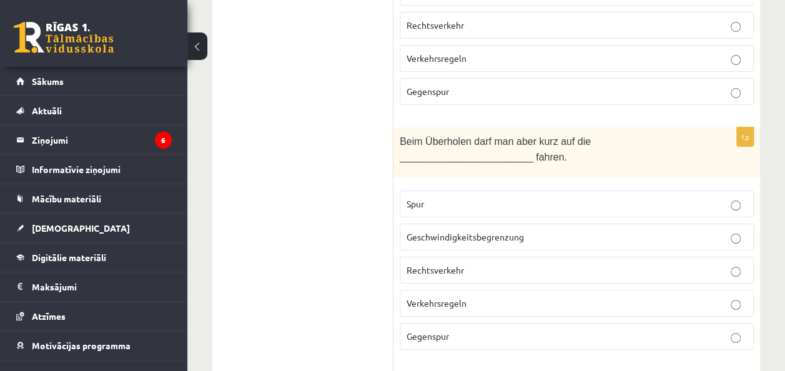
click at [416, 330] on span "Gegenspur" at bounding box center [427, 335] width 42 height 11
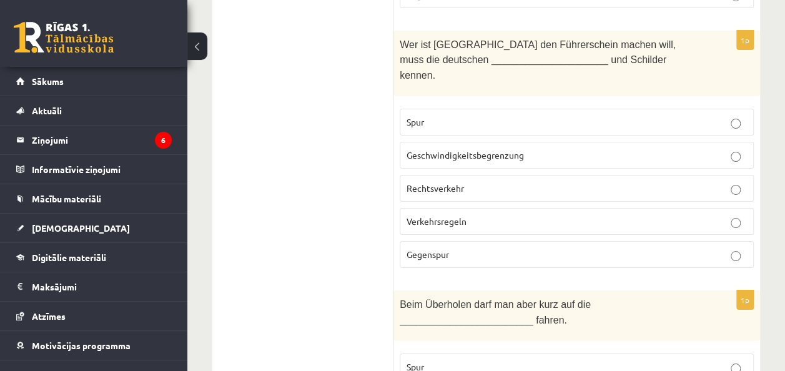
scroll to position [2201, 0]
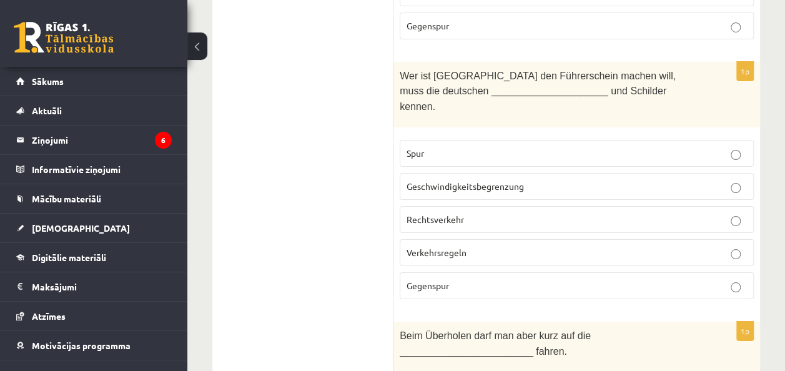
click at [485, 246] on p "Verkehrsregeln" at bounding box center [576, 252] width 340 height 13
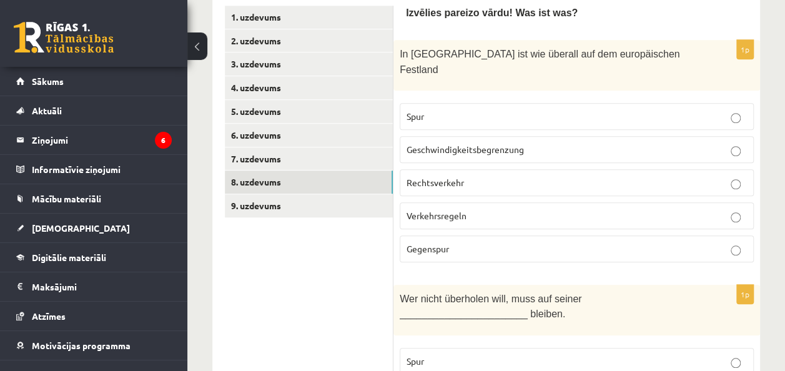
scroll to position [400, 0]
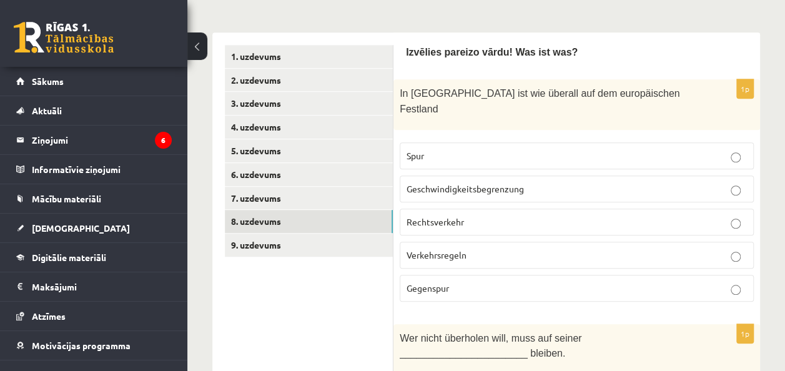
click at [557, 215] on p "Rechtsverkehr" at bounding box center [576, 221] width 340 height 13
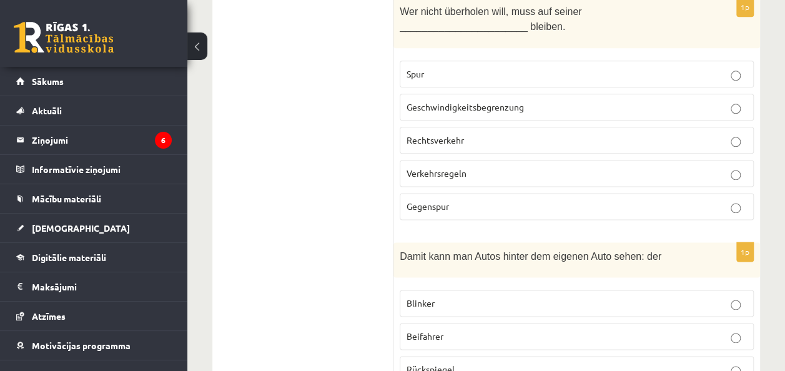
scroll to position [723, 0]
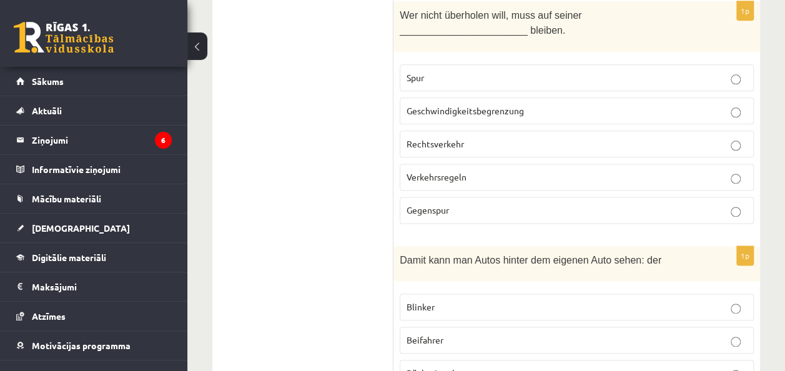
click at [689, 71] on p "Spur" at bounding box center [576, 77] width 340 height 13
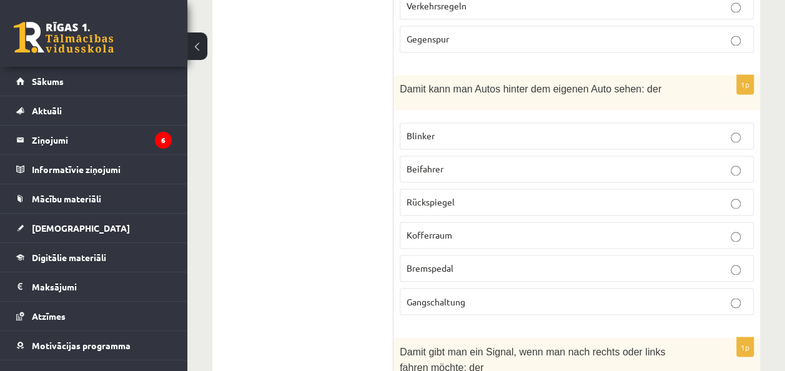
scroll to position [902, 0]
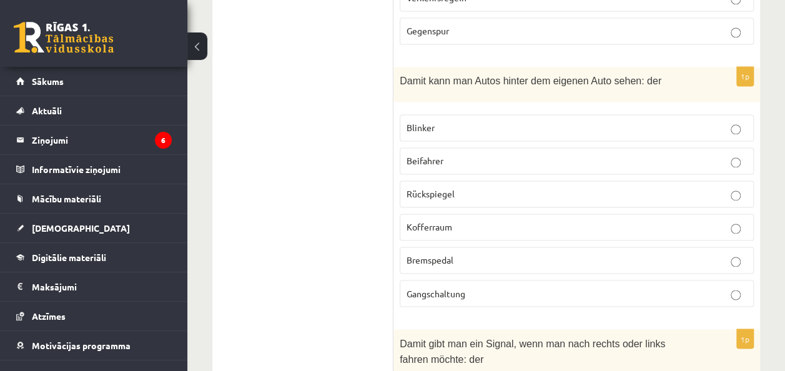
click at [451, 188] on span "Rückspiegel" at bounding box center [430, 193] width 48 height 11
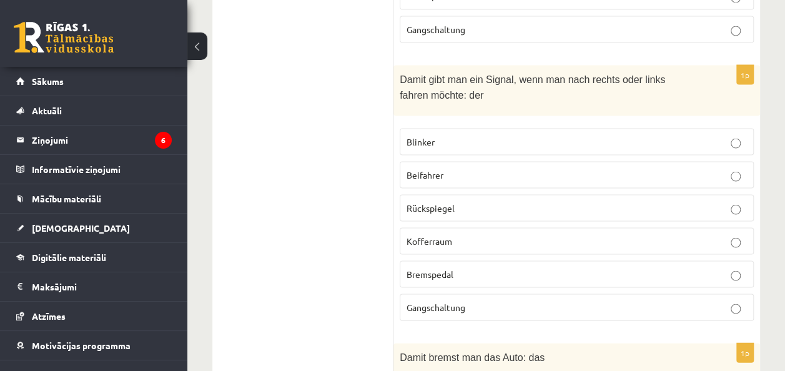
scroll to position [1182, 0]
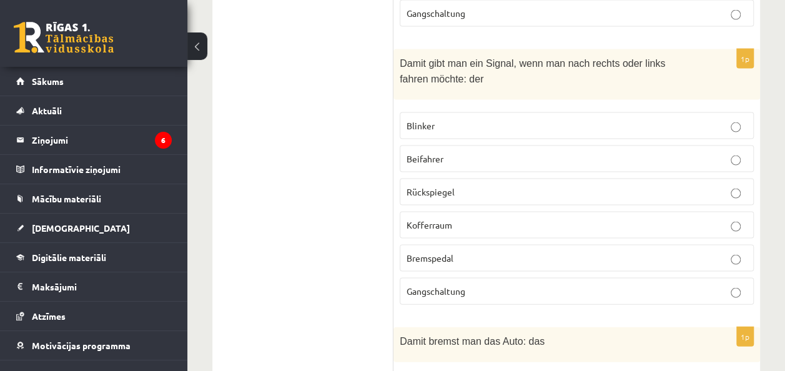
click at [456, 112] on label "Blinker" at bounding box center [577, 125] width 354 height 27
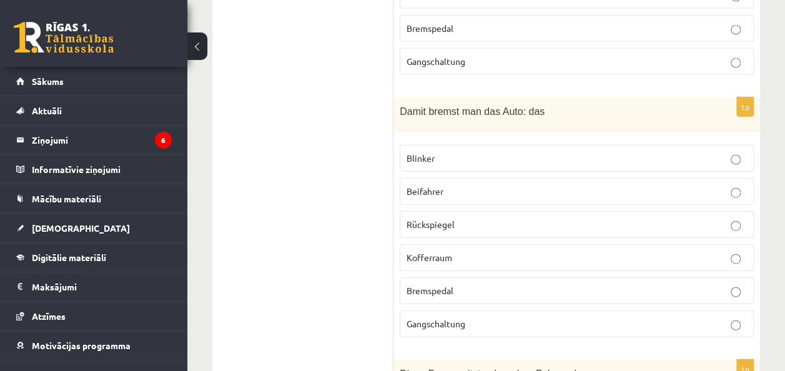
scroll to position [1447, 0]
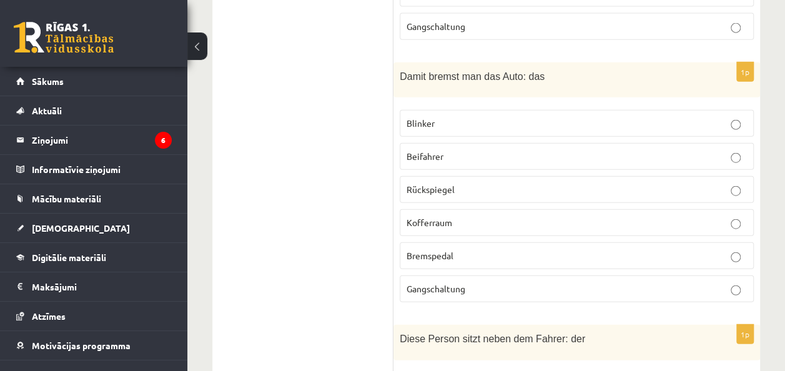
click at [458, 242] on label "Bremspedal" at bounding box center [577, 255] width 354 height 27
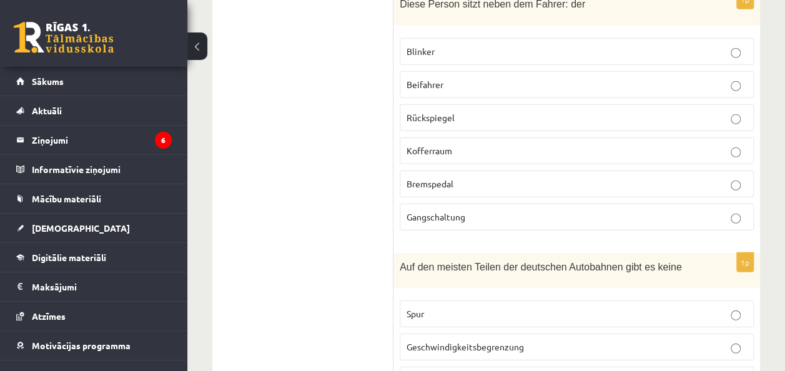
scroll to position [1785, 0]
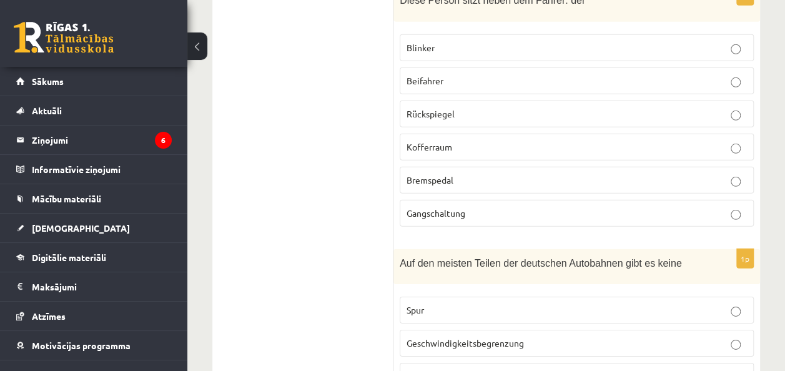
click at [655, 74] on p "Beifahrer" at bounding box center [576, 80] width 340 height 13
click at [671, 337] on p "Geschwindigkeitsbegrenzung" at bounding box center [576, 343] width 340 height 13
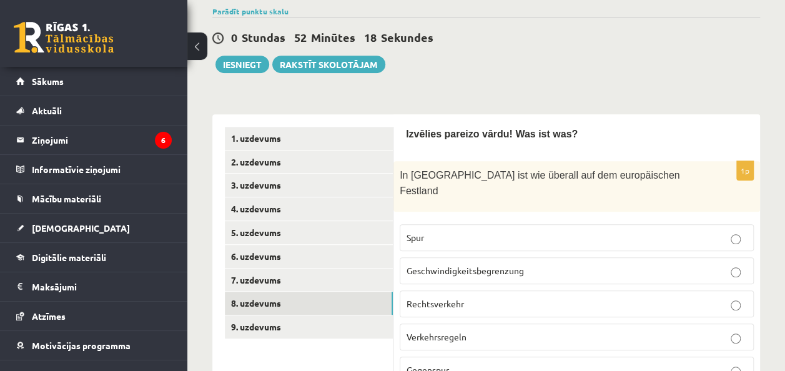
scroll to position [268, 0]
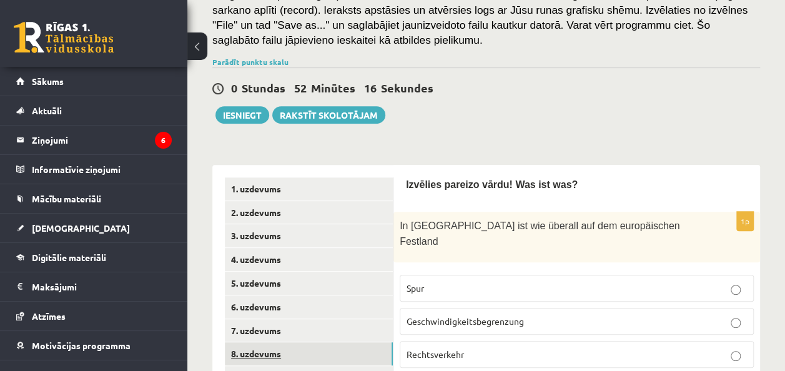
click at [277, 355] on link "8. uzdevums" at bounding box center [309, 353] width 168 height 23
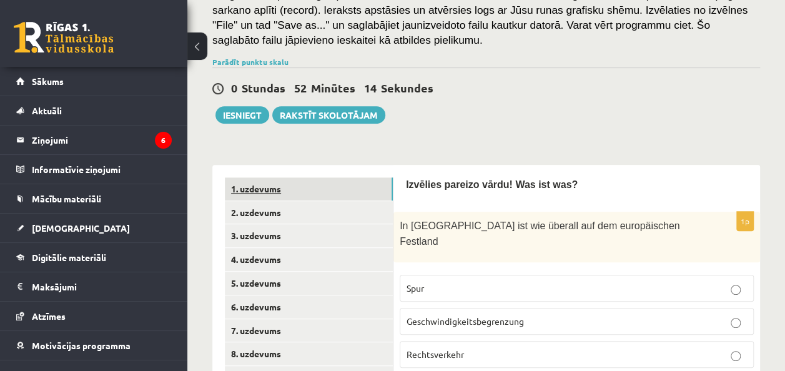
click at [242, 184] on link "1. uzdevums" at bounding box center [309, 188] width 168 height 23
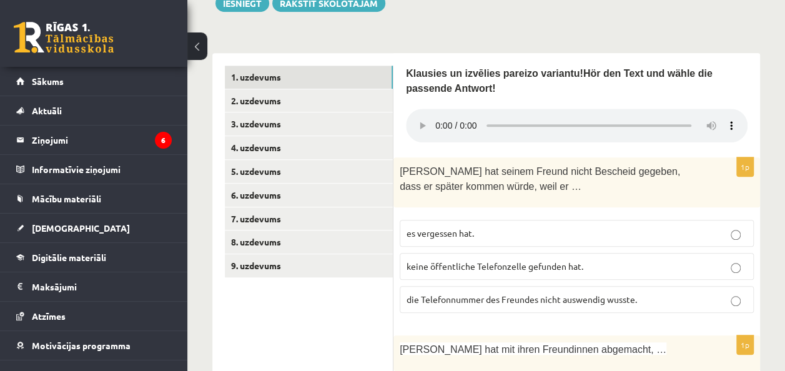
scroll to position [386, 0]
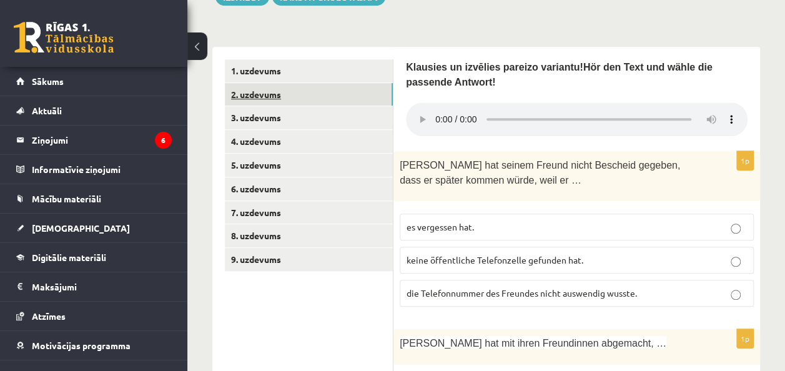
click at [323, 92] on link "2. uzdevums" at bounding box center [309, 94] width 168 height 23
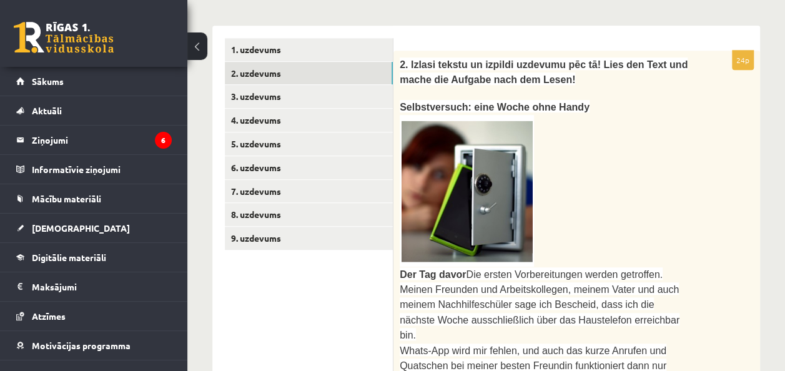
scroll to position [412, 0]
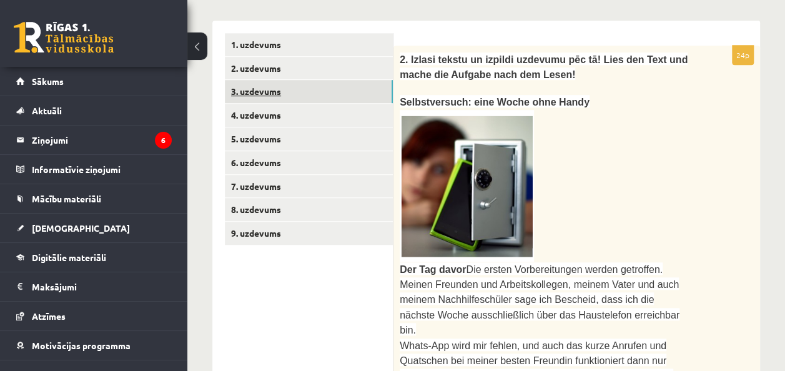
click at [258, 88] on link "3. uzdevums" at bounding box center [309, 91] width 168 height 23
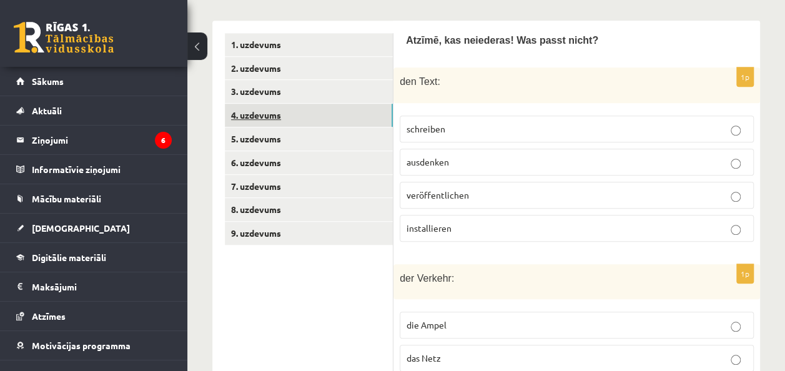
click at [258, 114] on link "4. uzdevums" at bounding box center [309, 115] width 168 height 23
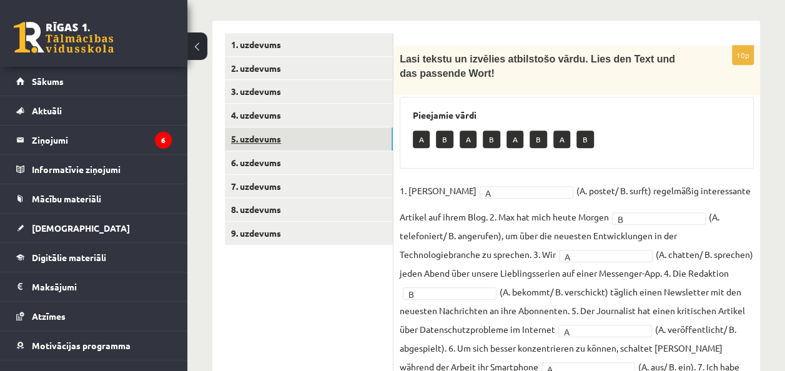
click at [255, 138] on link "5. uzdevums" at bounding box center [309, 138] width 168 height 23
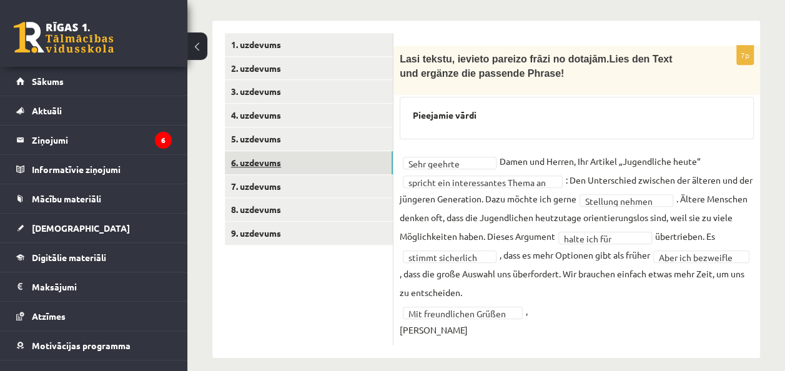
click at [253, 157] on link "6. uzdevums" at bounding box center [309, 162] width 168 height 23
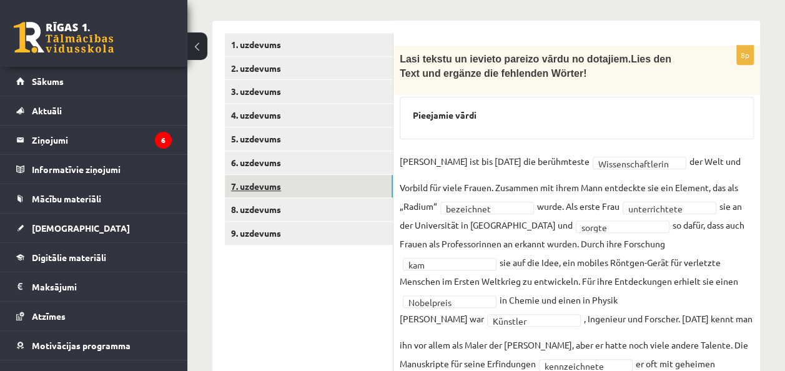
click at [252, 187] on link "7. uzdevums" at bounding box center [309, 186] width 168 height 23
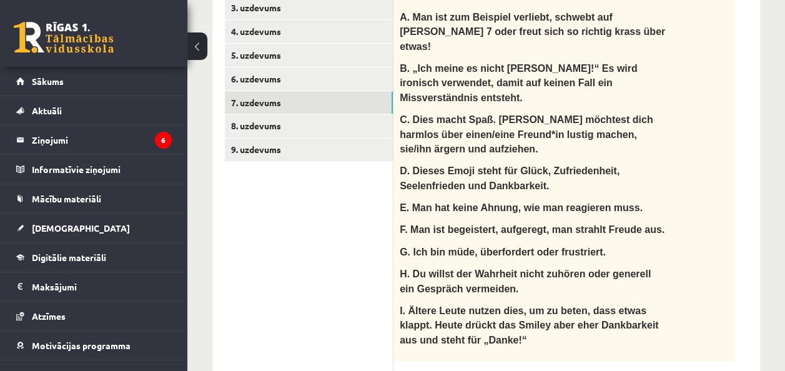
scroll to position [487, 0]
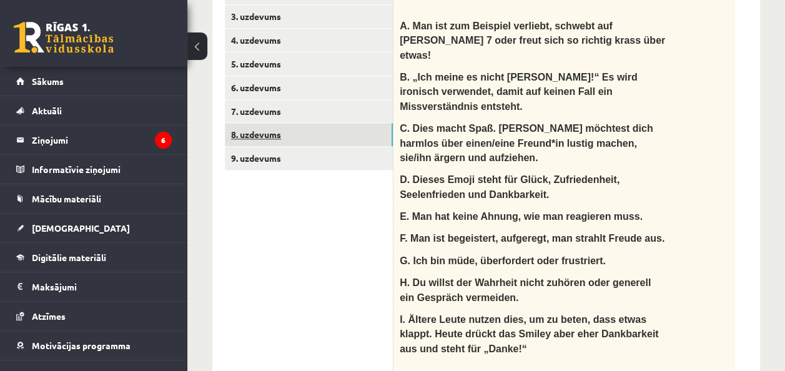
click at [337, 135] on link "8. uzdevums" at bounding box center [309, 134] width 168 height 23
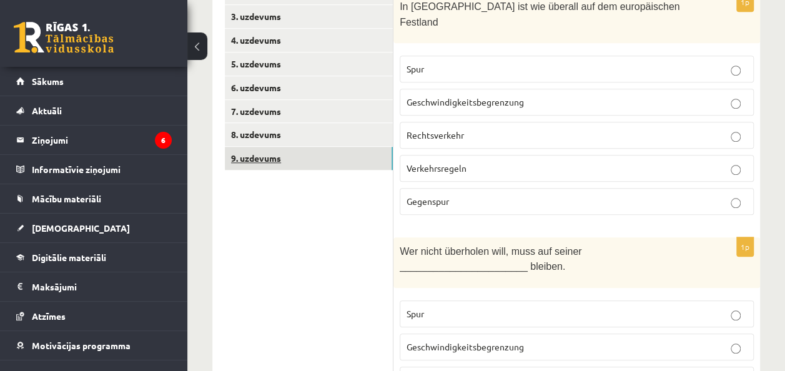
click at [280, 154] on link "9. uzdevums" at bounding box center [309, 158] width 168 height 23
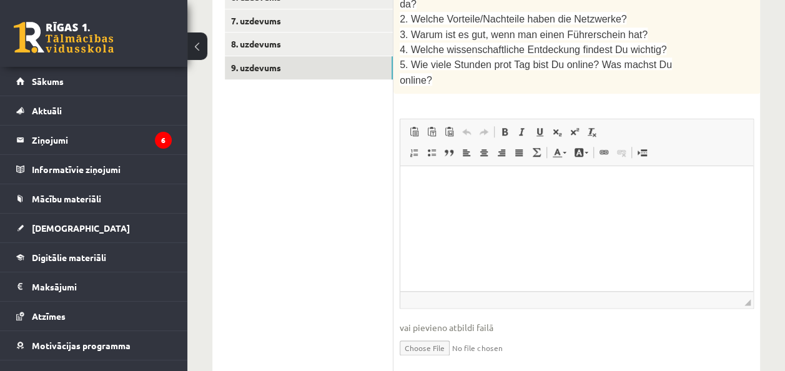
scroll to position [582, 0]
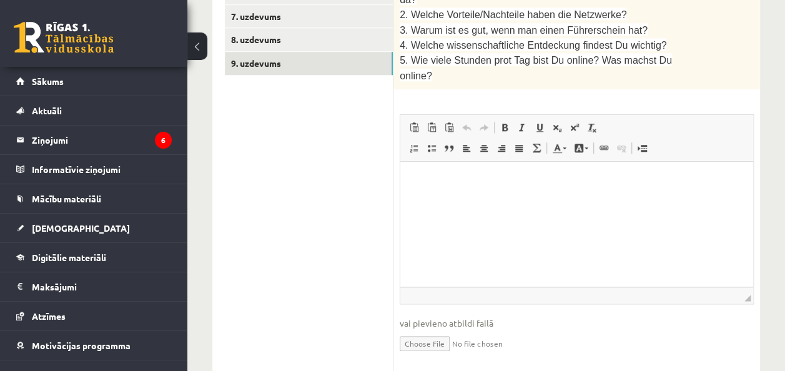
click at [430, 330] on input "file" at bounding box center [577, 343] width 354 height 26
click at [428, 330] on input "file" at bounding box center [577, 343] width 354 height 26
click at [433, 330] on input "file" at bounding box center [577, 343] width 354 height 26
type input "**********"
click at [435, 355] on link "Iesniegtā atbilde" at bounding box center [433, 361] width 67 height 13
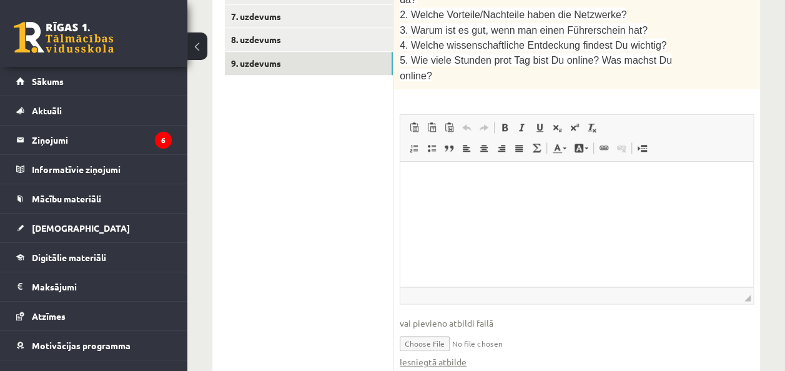
click at [520, 200] on html at bounding box center [576, 181] width 353 height 38
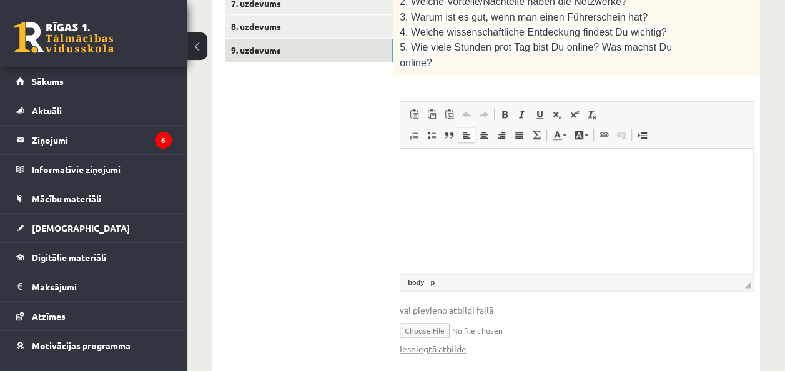
click at [427, 317] on input "file" at bounding box center [577, 330] width 354 height 26
click at [431, 317] on input "file" at bounding box center [577, 330] width 354 height 26
type input "**********"
click at [422, 317] on input "file" at bounding box center [577, 330] width 354 height 26
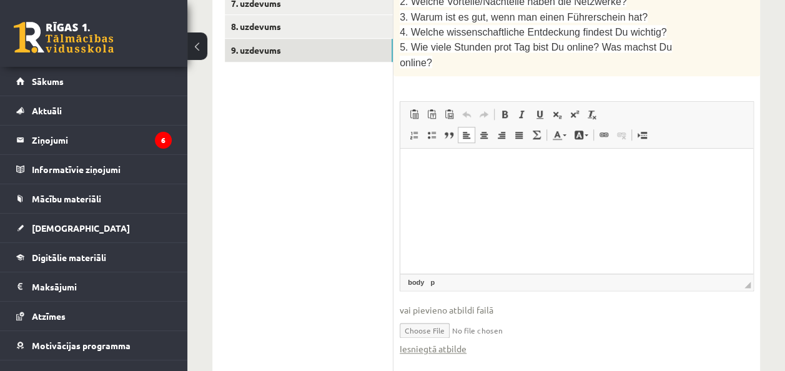
type input "**********"
click at [431, 342] on link "Iesniegtā atbilde" at bounding box center [433, 348] width 67 height 13
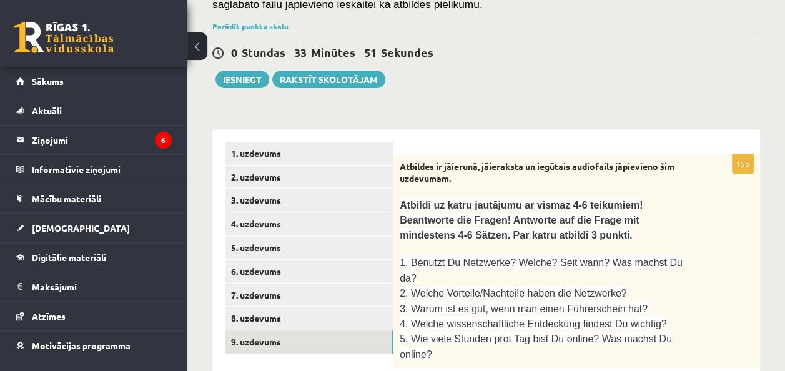
scroll to position [279, 0]
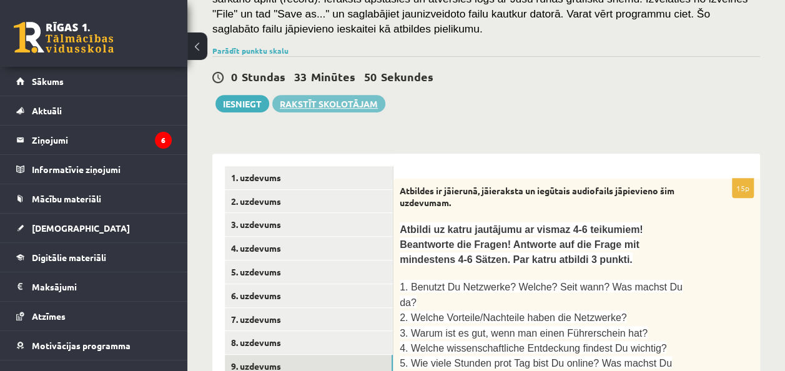
click at [353, 105] on link "Rakstīt skolotājam" at bounding box center [328, 103] width 113 height 17
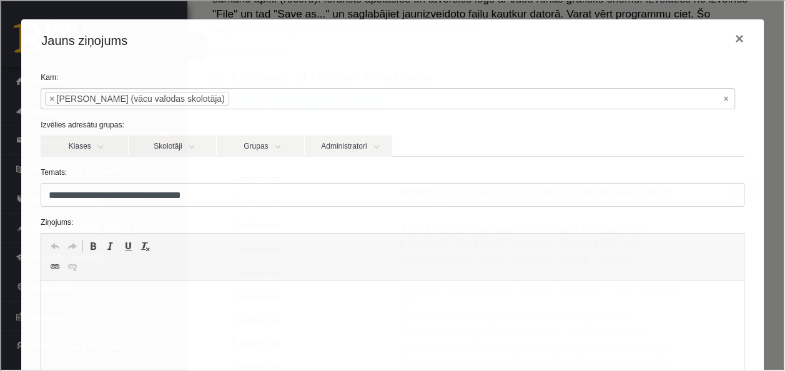
scroll to position [0, 0]
click at [143, 308] on html at bounding box center [392, 299] width 702 height 38
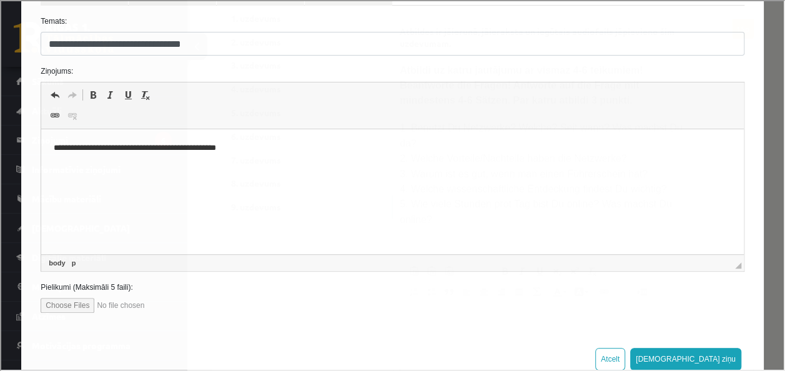
scroll to position [162, 0]
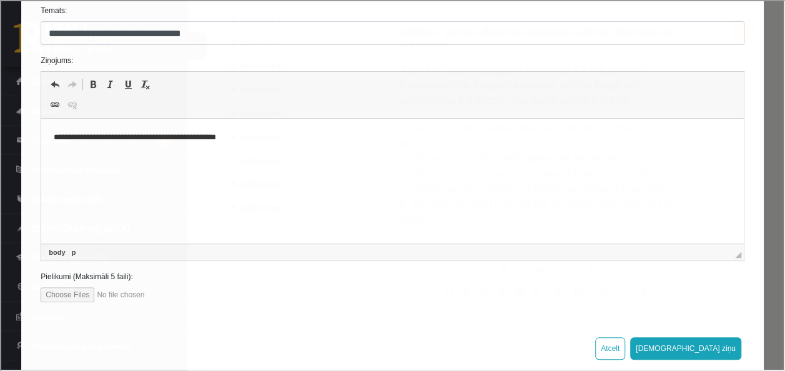
click at [70, 290] on input "file" at bounding box center [110, 293] width 142 height 15
type input "**********"
click at [102, 295] on input "file" at bounding box center [110, 293] width 142 height 15
click at [57, 295] on input "file" at bounding box center [110, 293] width 142 height 15
type input "**********"
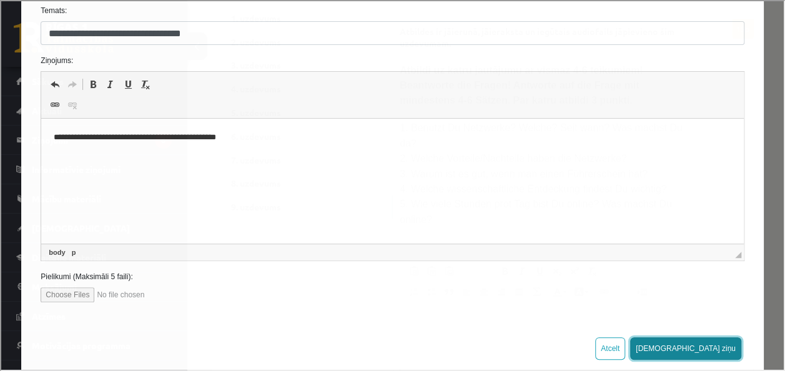
click at [707, 350] on button "Sūtīt ziņu" at bounding box center [684, 347] width 111 height 22
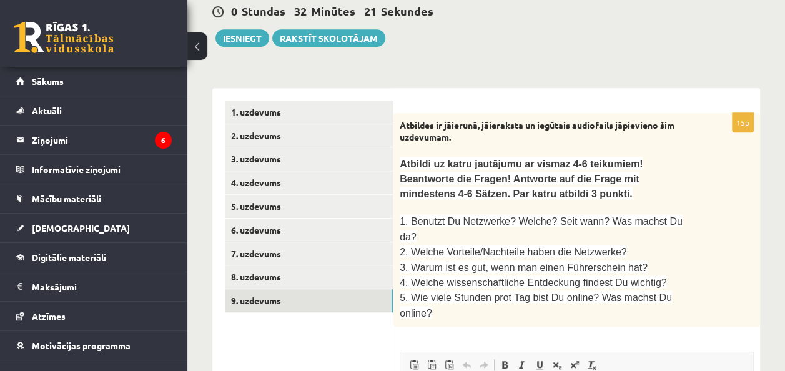
scroll to position [311, 0]
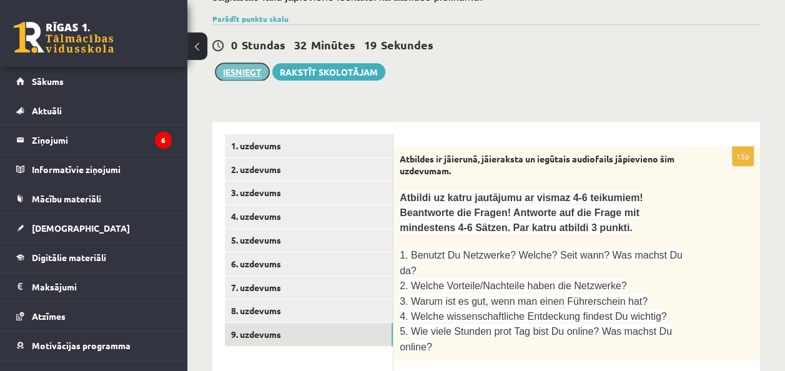
click at [240, 67] on button "Iesniegt" at bounding box center [242, 71] width 54 height 17
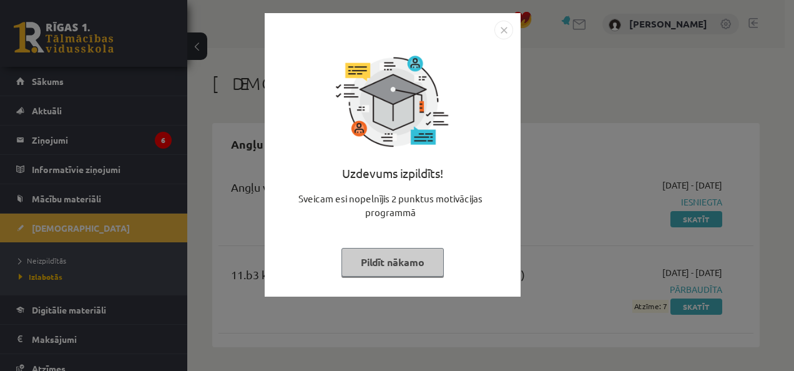
click at [504, 31] on img "Close" at bounding box center [503, 30] width 19 height 19
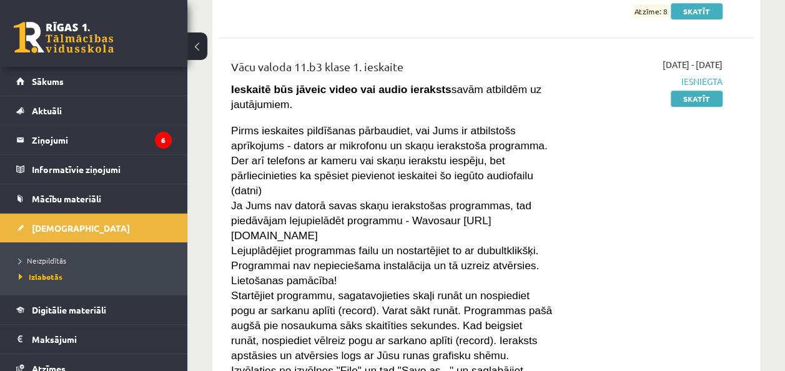
scroll to position [5046, 0]
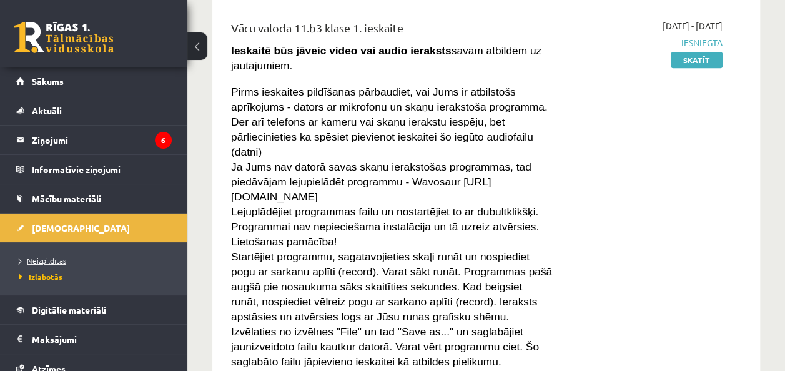
click at [56, 262] on span "Neizpildītās" at bounding box center [42, 260] width 47 height 10
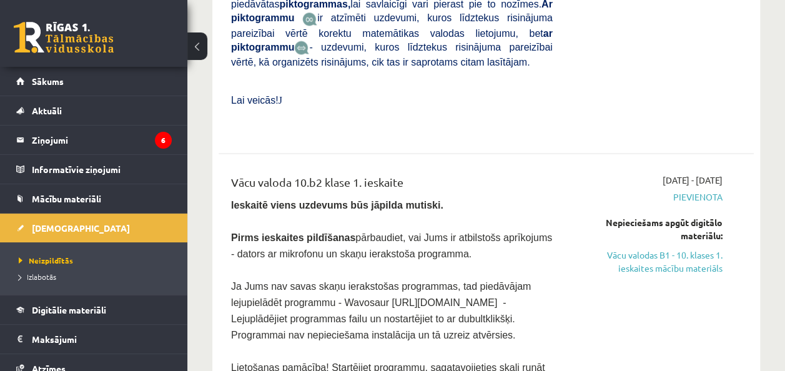
scroll to position [3094, 0]
